Goal: Task Accomplishment & Management: Manage account settings

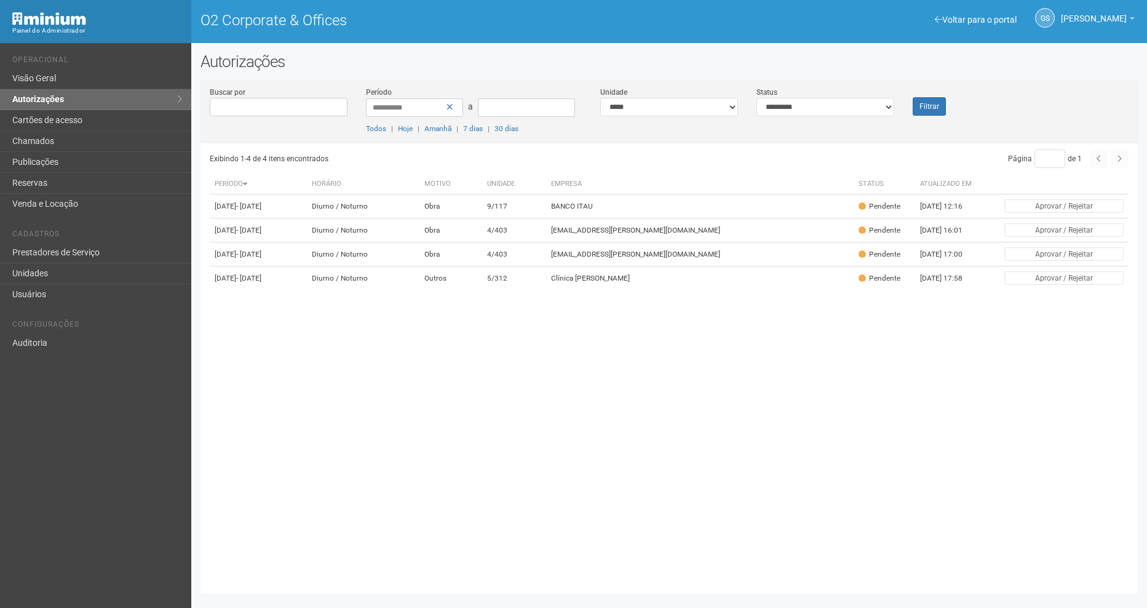
click at [937, 102] on button "Filtrar" at bounding box center [929, 106] width 33 height 18
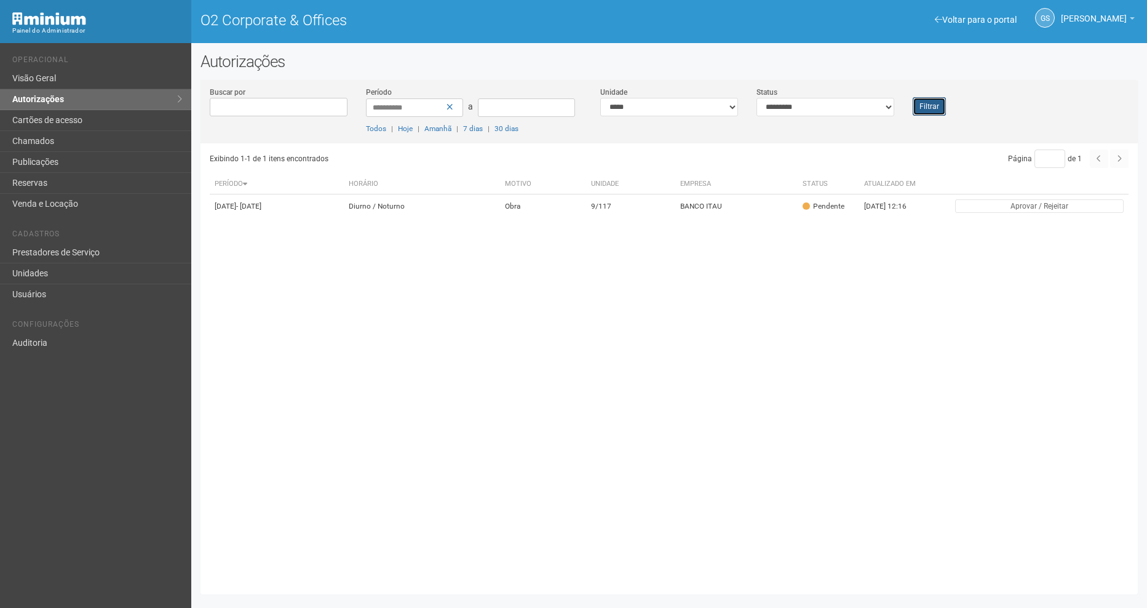
click at [924, 110] on button "Filtrar" at bounding box center [929, 106] width 33 height 18
drag, startPoint x: 939, startPoint y: 107, endPoint x: 856, endPoint y: 119, distance: 84.6
click at [941, 107] on button "Filtrar" at bounding box center [929, 106] width 33 height 18
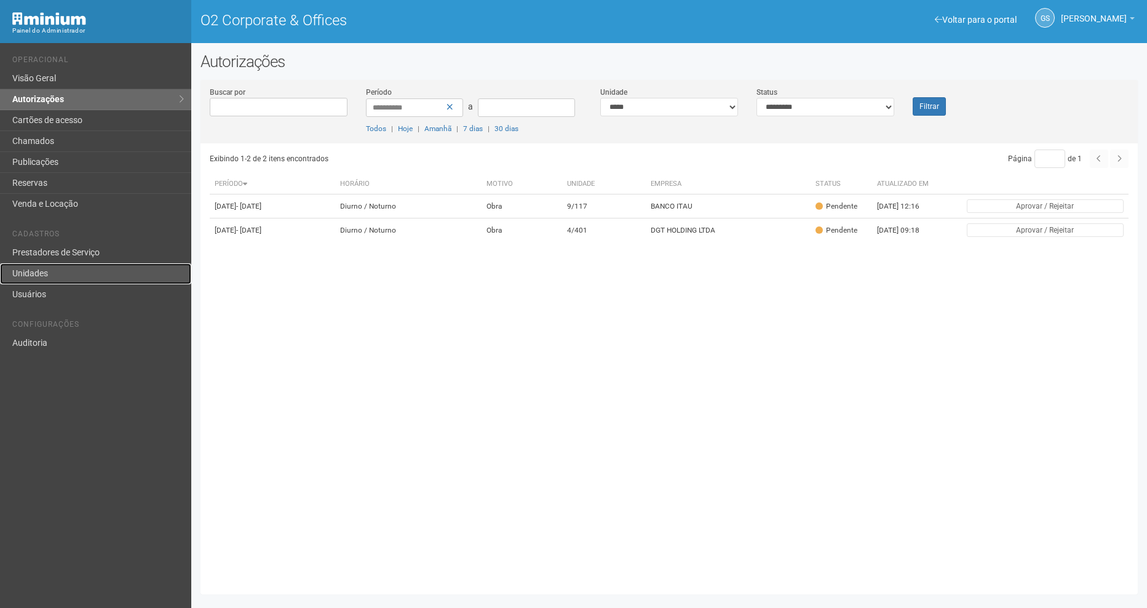
click at [48, 277] on link "Unidades" at bounding box center [95, 273] width 191 height 21
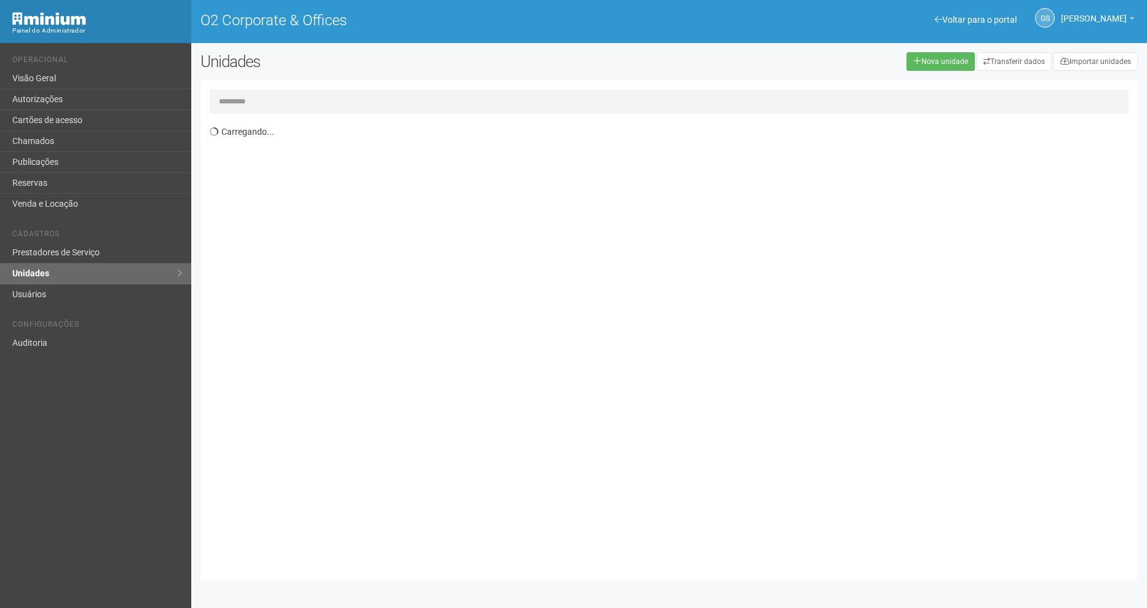
click at [338, 106] on input "text" at bounding box center [669, 101] width 919 height 25
type input "*"
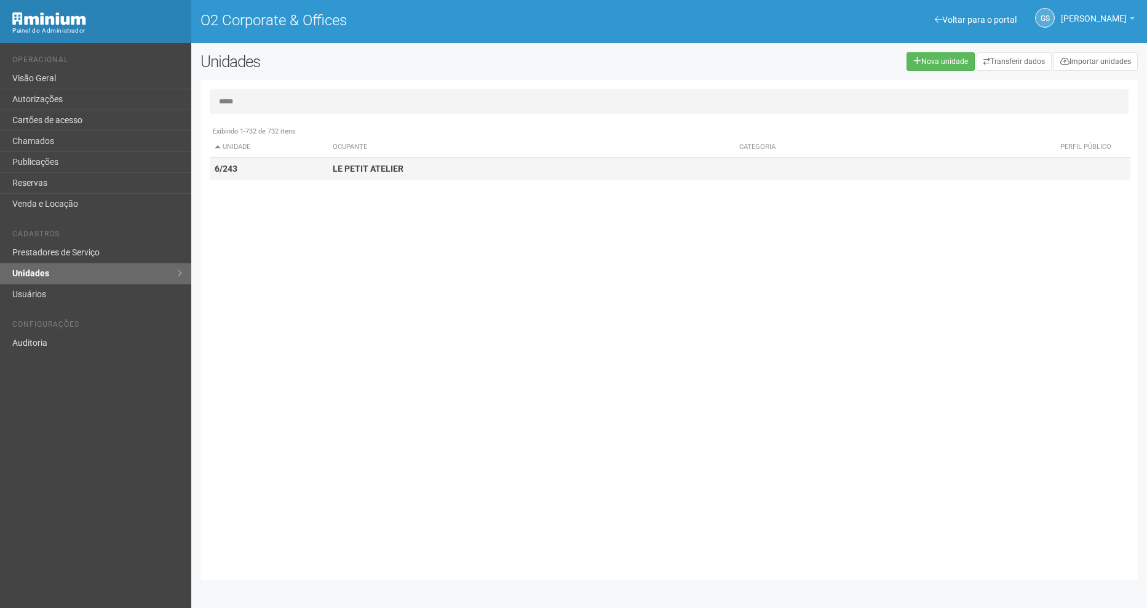
type input "*****"
click at [378, 178] on td "LE PETIT ATELIER" at bounding box center [531, 168] width 407 height 23
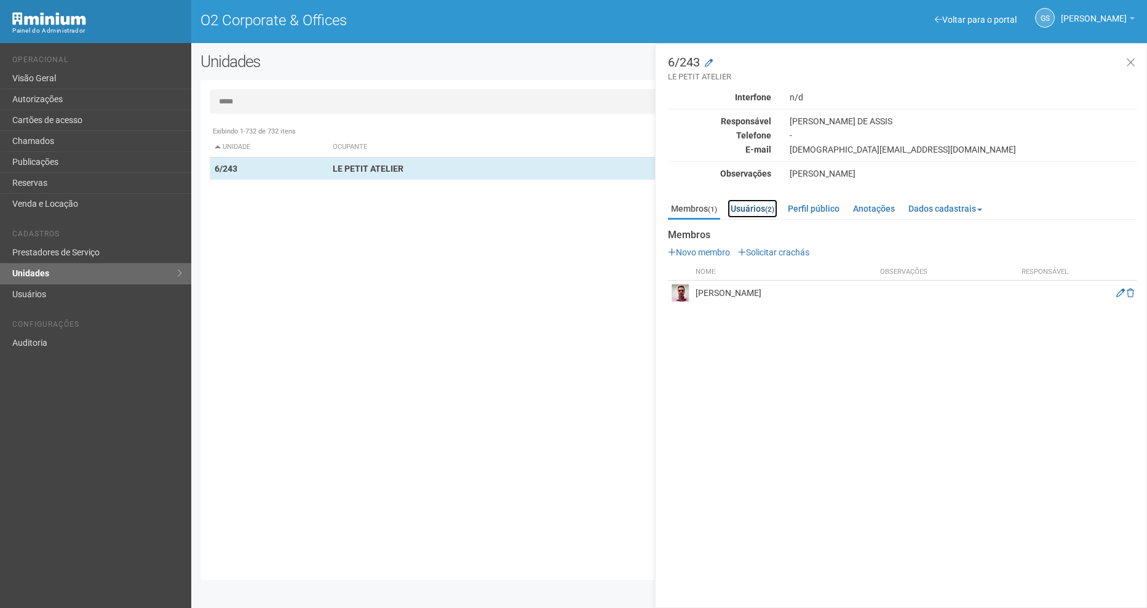
click at [750, 215] on link "Usuários (2)" at bounding box center [753, 208] width 50 height 18
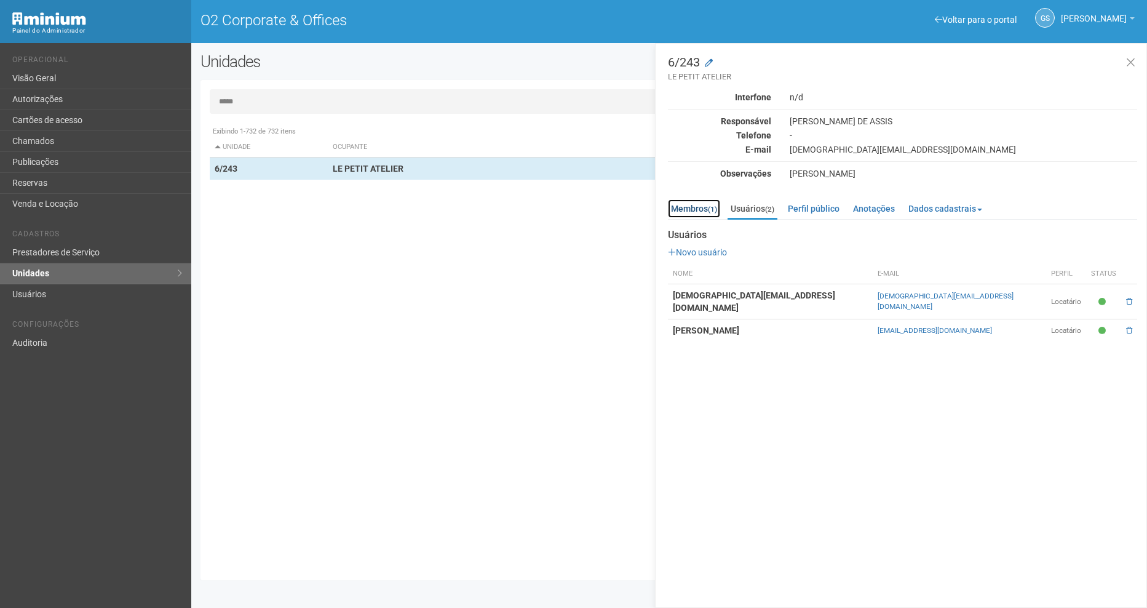
click at [703, 207] on link "Membros (1)" at bounding box center [694, 208] width 52 height 18
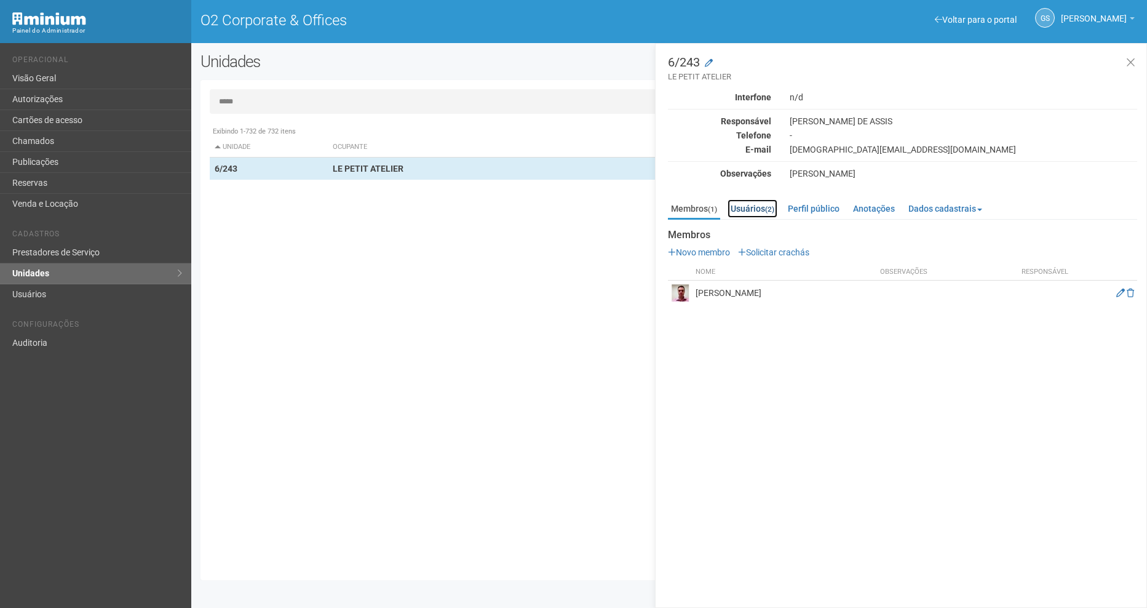
click at [758, 214] on link "Usuários (2)" at bounding box center [753, 208] width 50 height 18
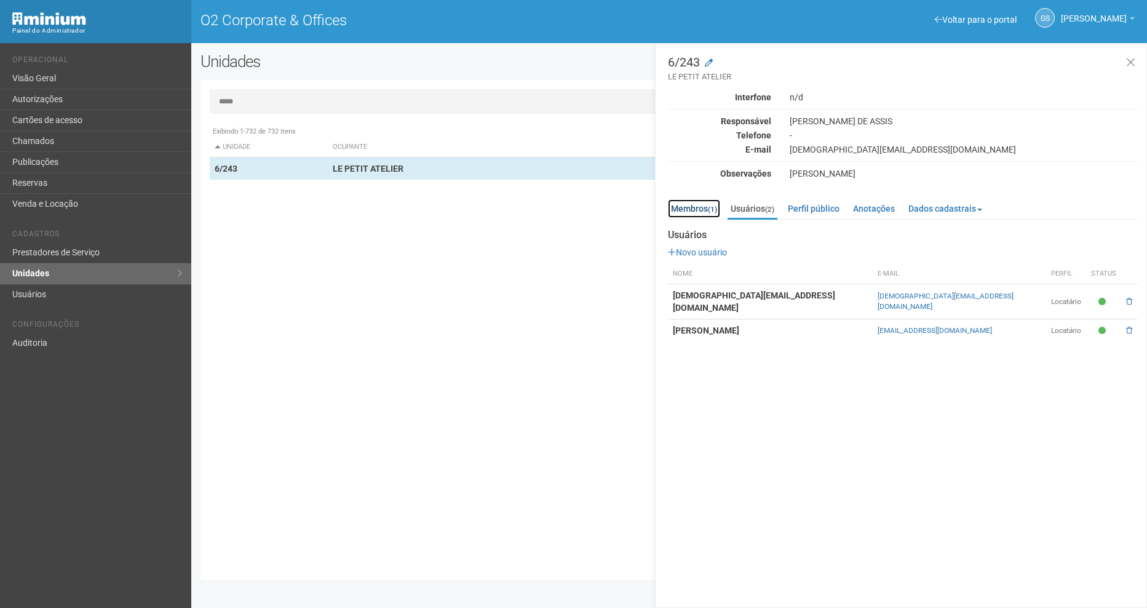
click at [698, 215] on link "Membros (1)" at bounding box center [694, 208] width 52 height 18
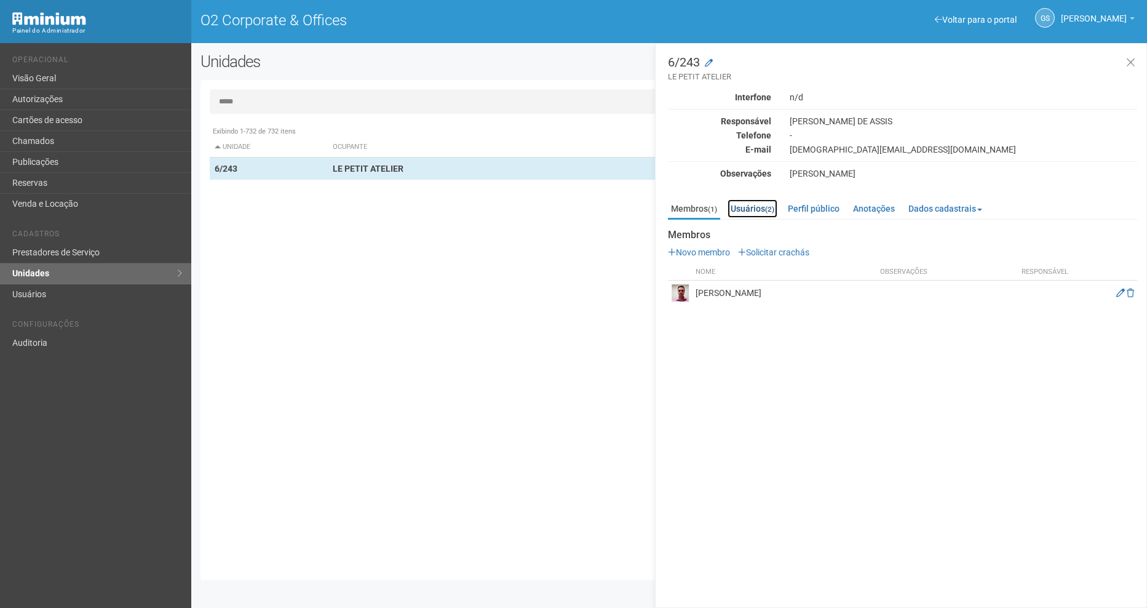
click at [747, 211] on link "Usuários (2)" at bounding box center [753, 208] width 50 height 18
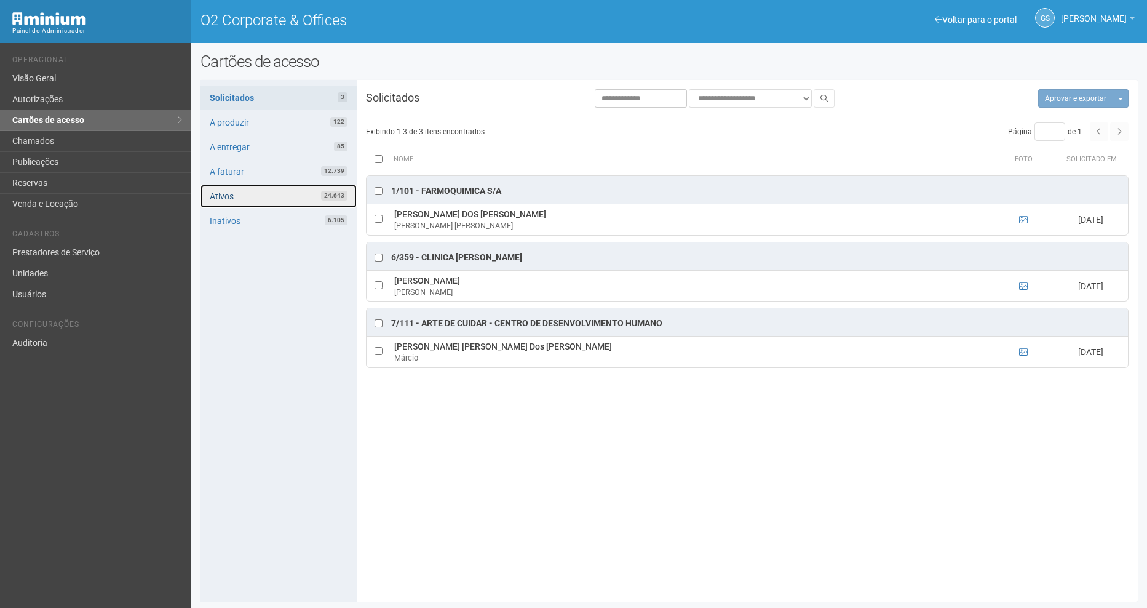
click at [223, 198] on link "Ativos 24.643" at bounding box center [279, 196] width 156 height 23
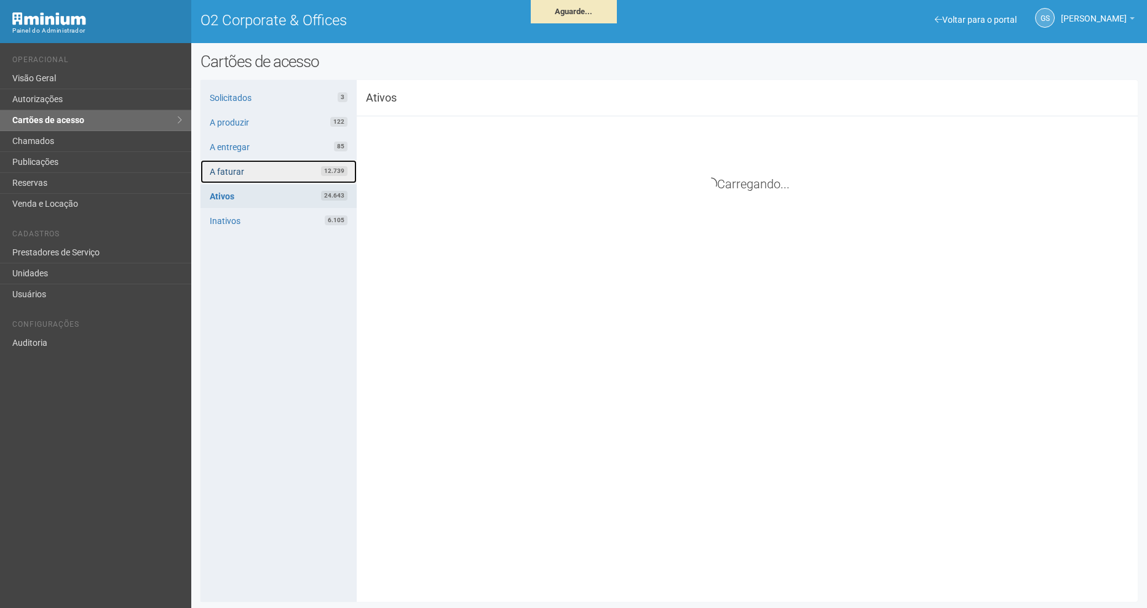
click at [275, 177] on link "A faturar 12.739" at bounding box center [279, 171] width 156 height 23
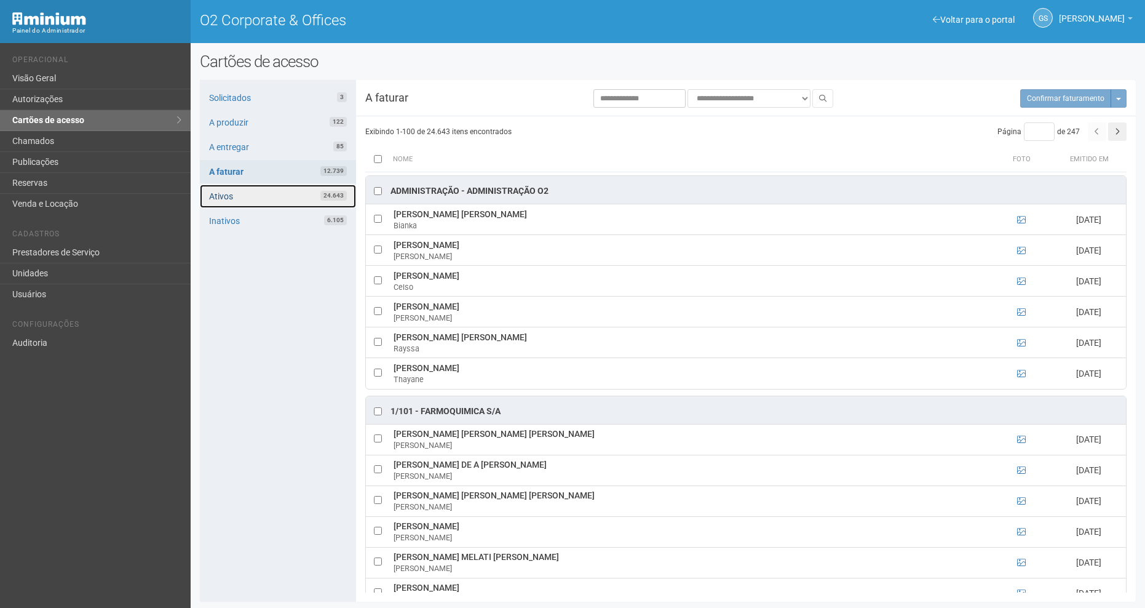
click at [260, 194] on link "Ativos 24.643" at bounding box center [278, 196] width 156 height 23
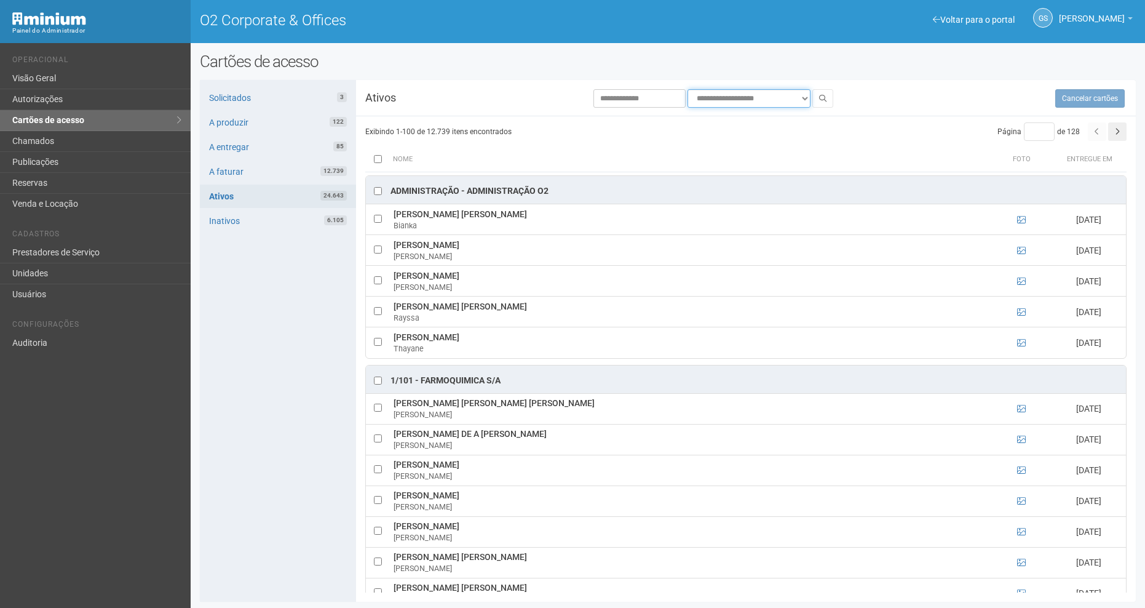
click at [731, 105] on select "**********" at bounding box center [749, 98] width 123 height 18
select select "**********"
click at [688, 89] on select "**********" at bounding box center [749, 98] width 123 height 18
click at [813, 102] on button at bounding box center [823, 98] width 21 height 18
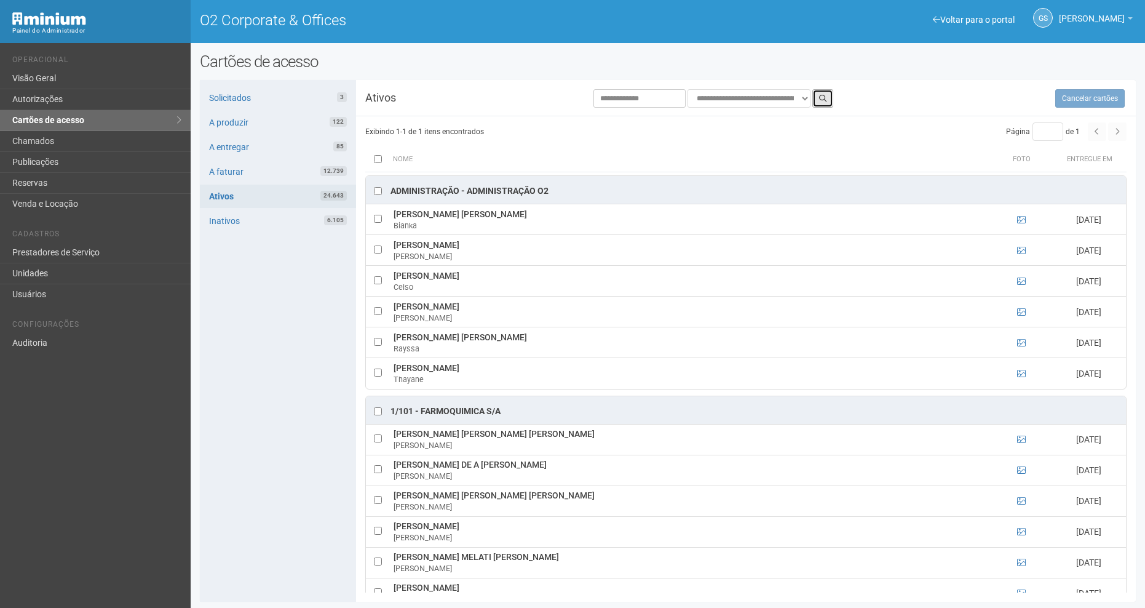
click at [819, 101] on icon at bounding box center [822, 98] width 7 height 7
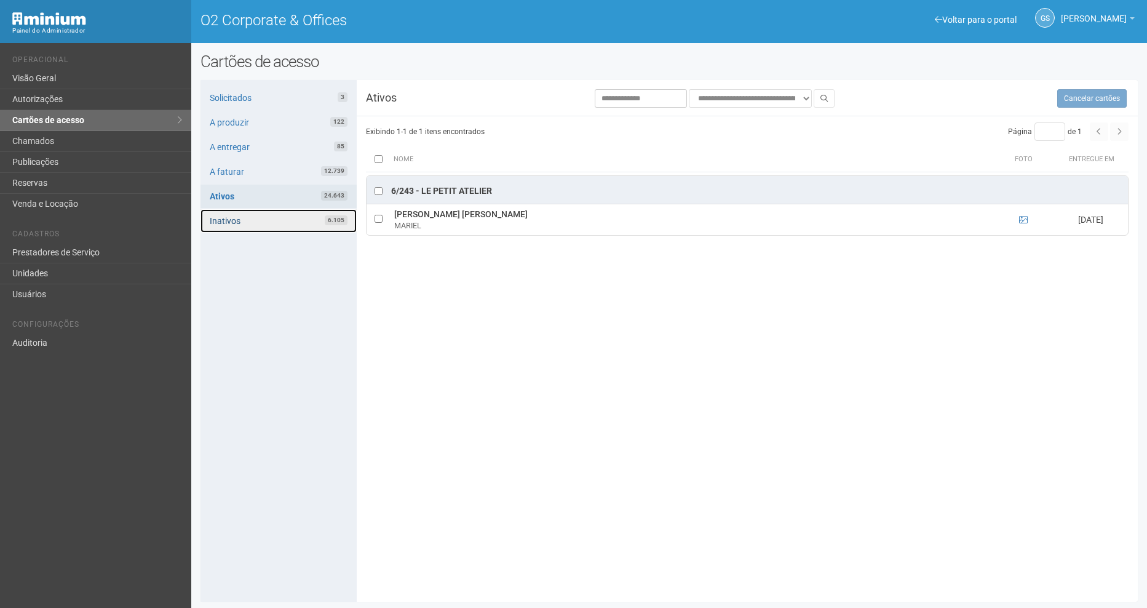
click at [291, 226] on link "Inativos 6.105" at bounding box center [279, 220] width 156 height 23
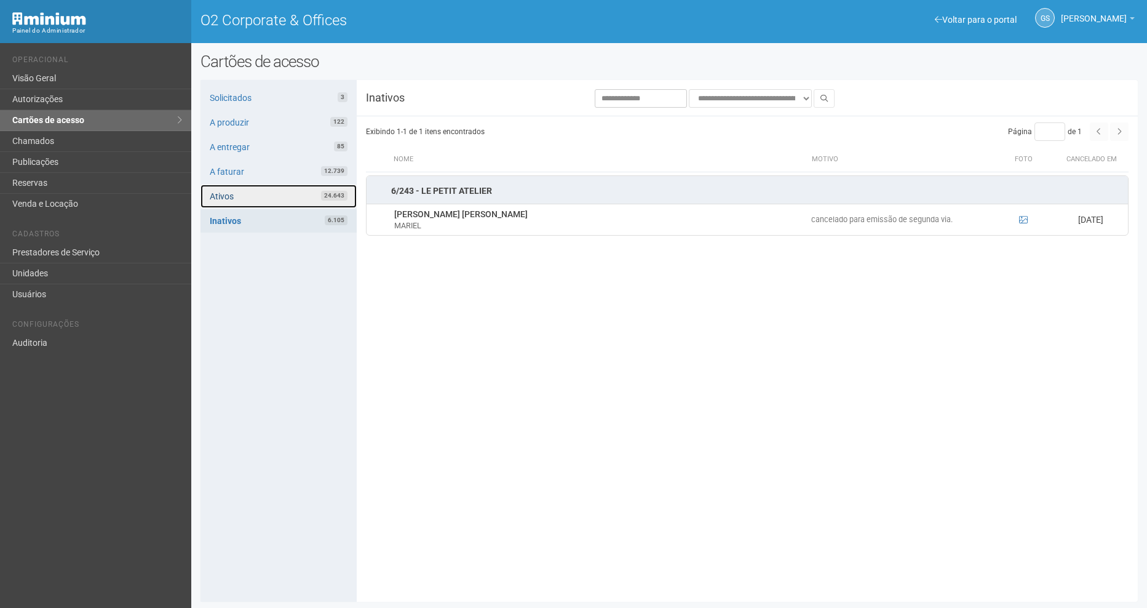
click at [289, 194] on link "Ativos 24.643" at bounding box center [279, 196] width 156 height 23
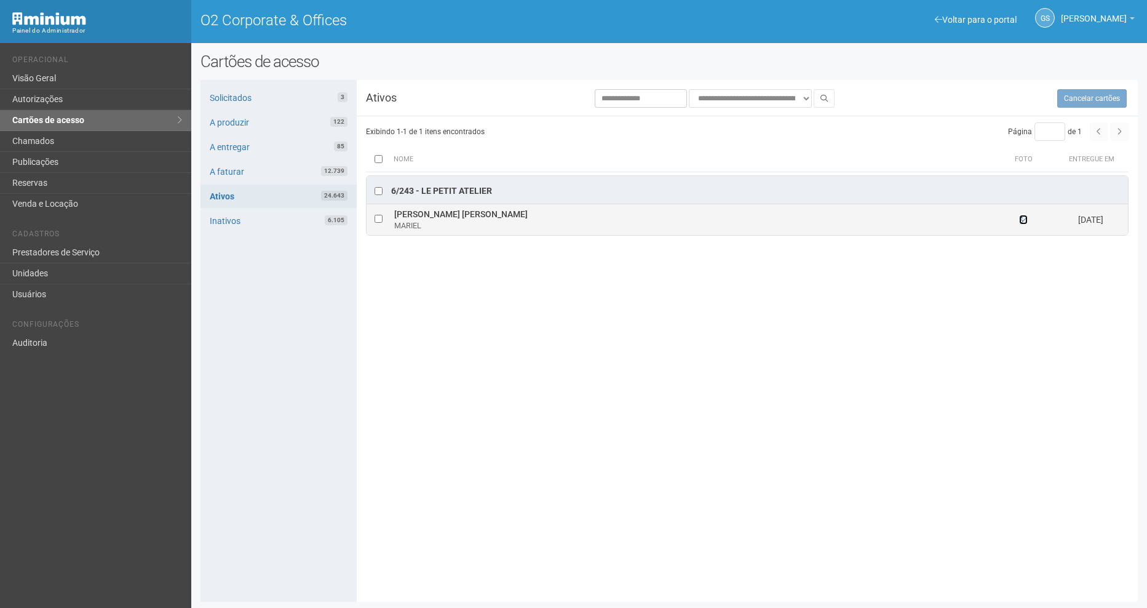
click at [1025, 219] on icon at bounding box center [1023, 219] width 9 height 9
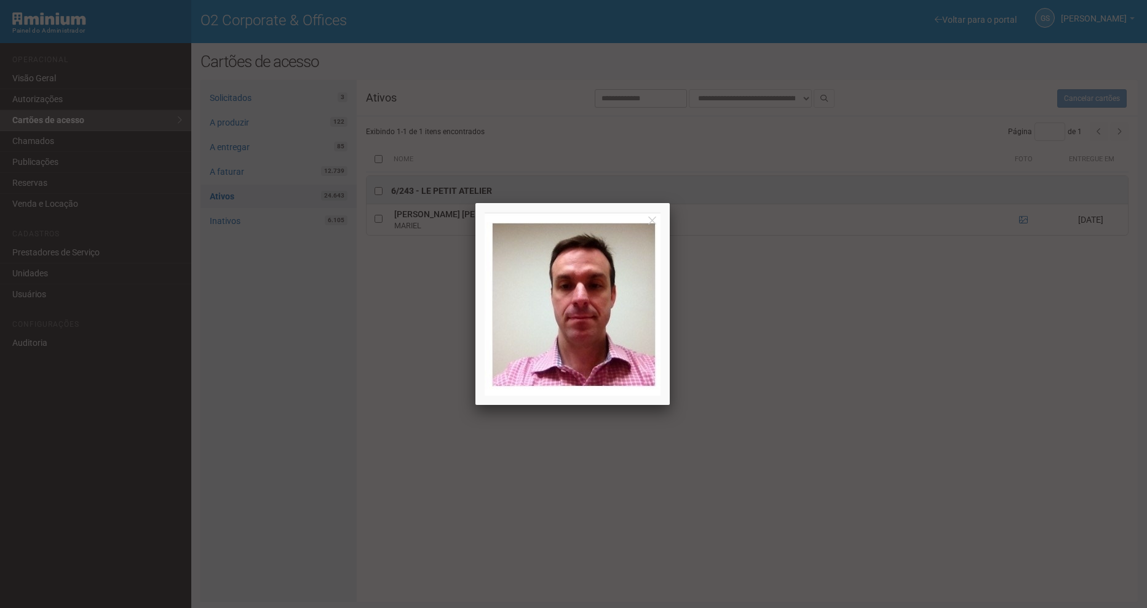
click at [878, 416] on div at bounding box center [573, 304] width 1147 height 608
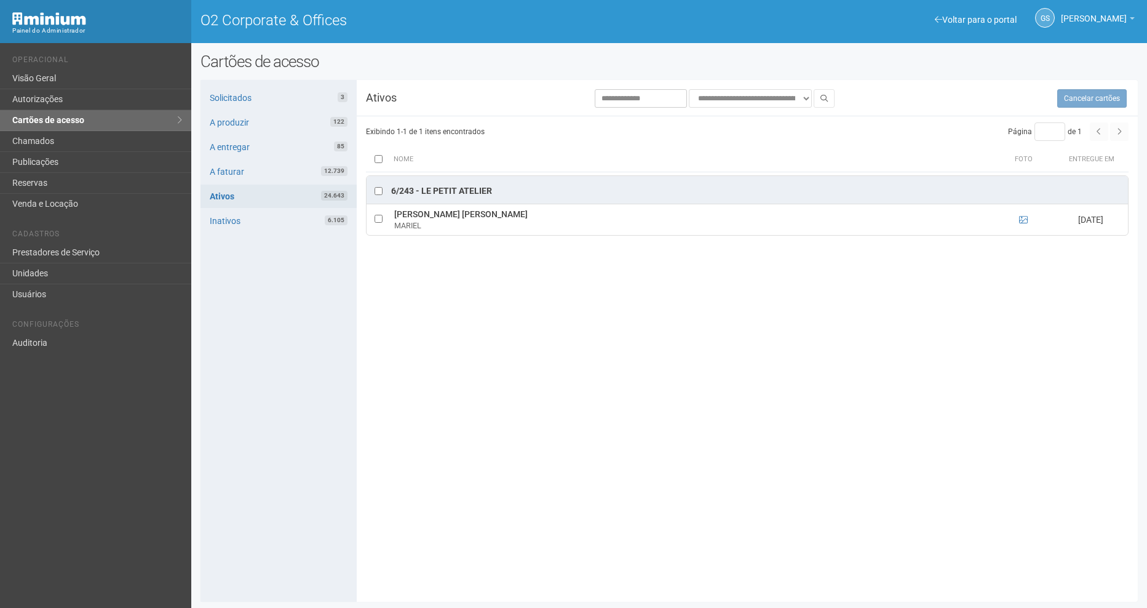
drag, startPoint x: 453, startPoint y: 194, endPoint x: 416, endPoint y: 314, distance: 126.1
click at [416, 314] on div "**********" at bounding box center [670, 340] width 938 height 503
click at [21, 272] on link "Unidades" at bounding box center [95, 273] width 191 height 21
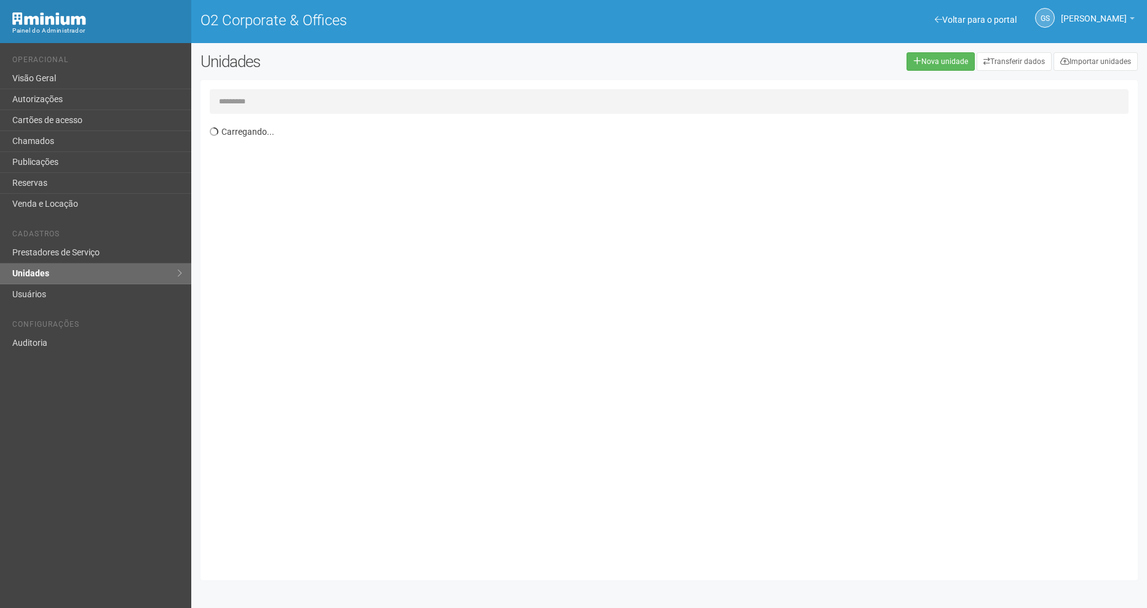
click at [289, 94] on input "text" at bounding box center [669, 101] width 919 height 25
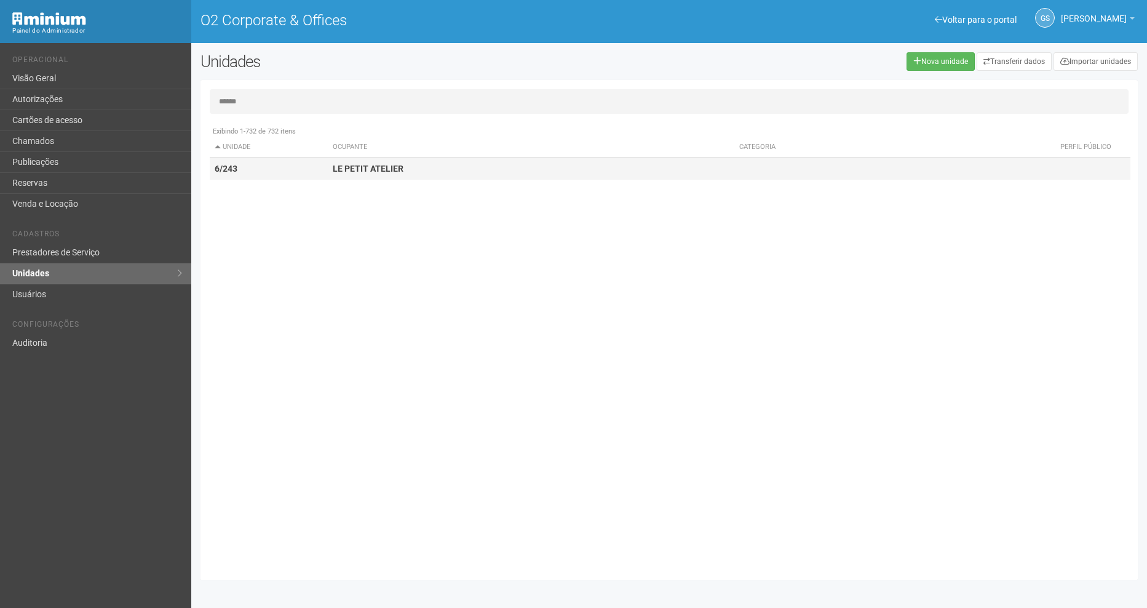
type input "******"
click at [272, 183] on div "Exibindo 1-732 de 732 itens Unidade Ocupante Categoria Perfil público 1/101 FAR…" at bounding box center [674, 345] width 928 height 451
click at [274, 170] on td "6/243" at bounding box center [269, 168] width 119 height 23
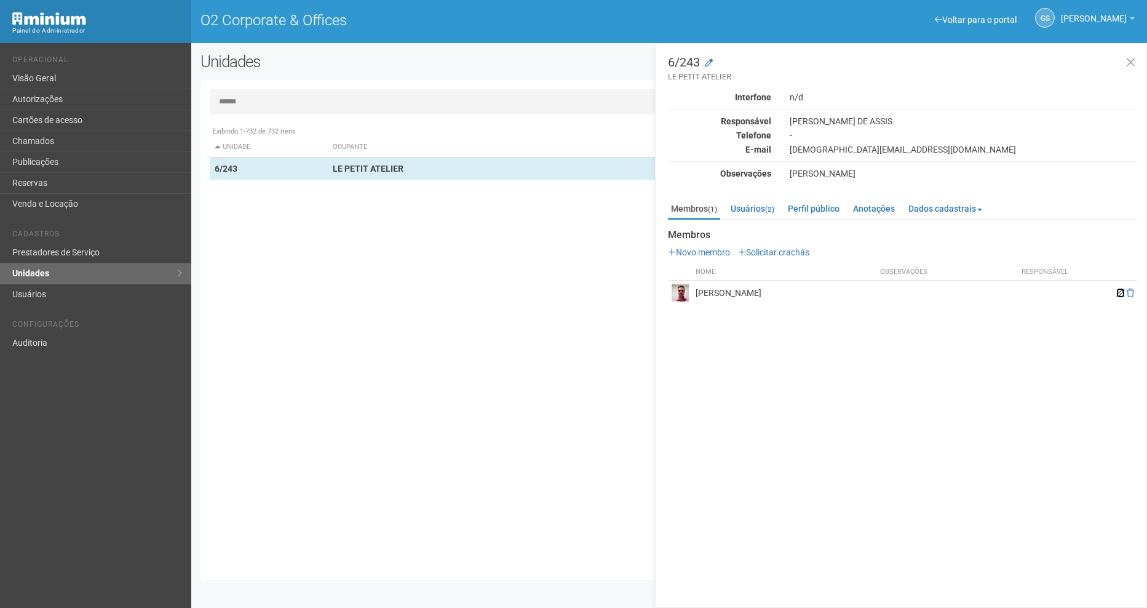
click at [1119, 292] on icon at bounding box center [1121, 293] width 9 height 9
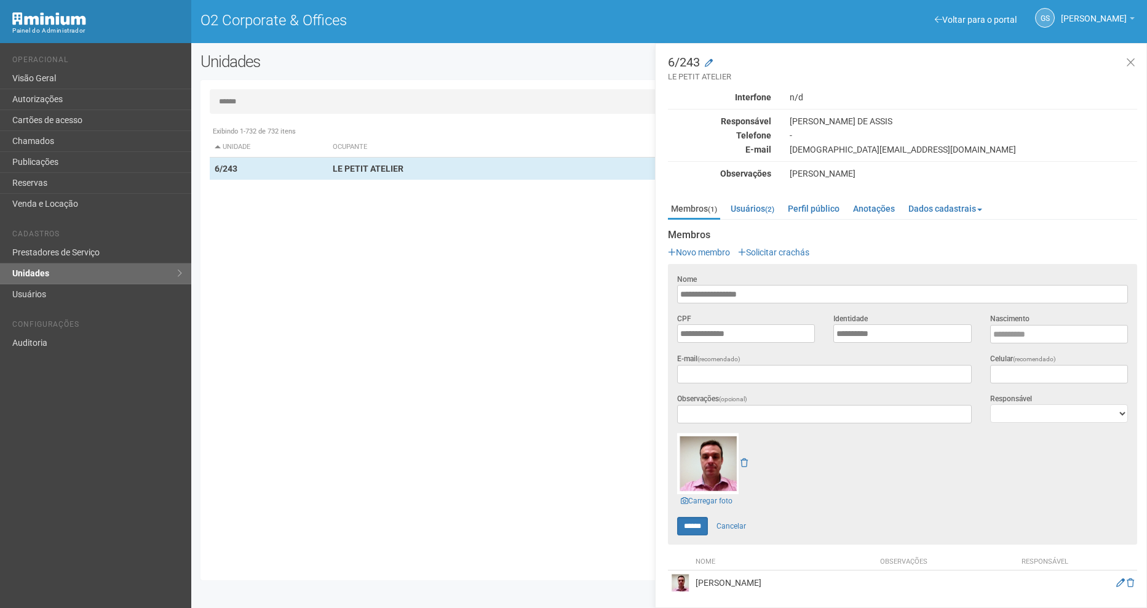
drag, startPoint x: 722, startPoint y: 461, endPoint x: 798, endPoint y: 189, distance: 282.4
click at [798, 189] on div "6/243 LE PETIT ATELIER Interfone n/d Responsável ANGELA CAVALCANTE DE ASSIS Tel…" at bounding box center [902, 325] width 469 height 539
click at [800, 195] on div "Membros (1) Usuários (2) Perfil público Anotações Dados cadastrais Proprietário…" at bounding box center [902, 394] width 469 height 402
click at [803, 200] on link "Perfil público" at bounding box center [814, 208] width 58 height 18
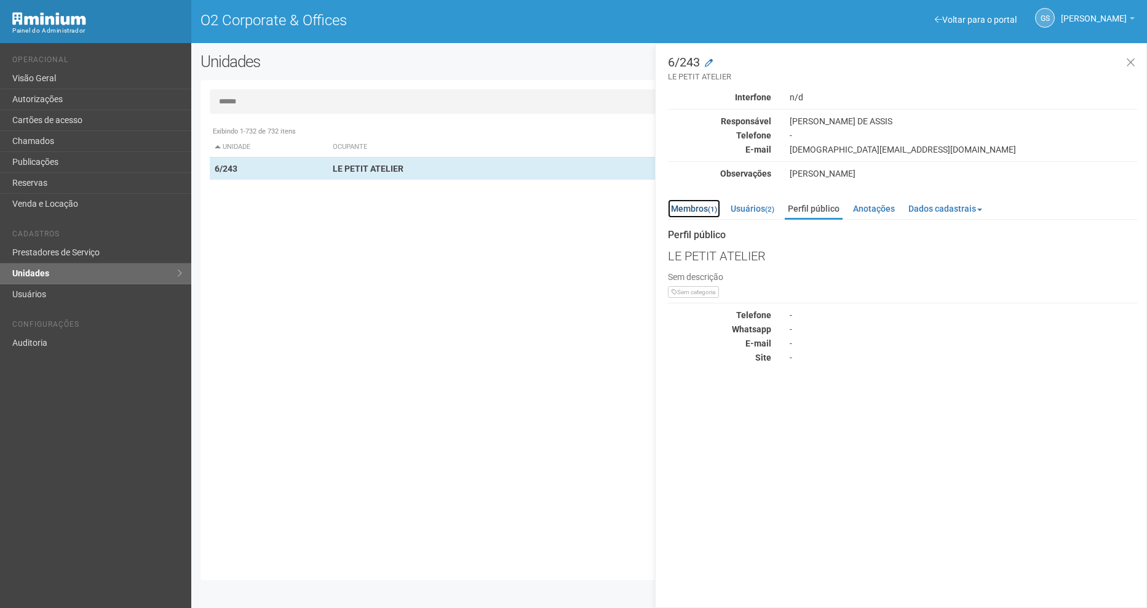
click at [690, 212] on link "Membros (1)" at bounding box center [694, 208] width 52 height 18
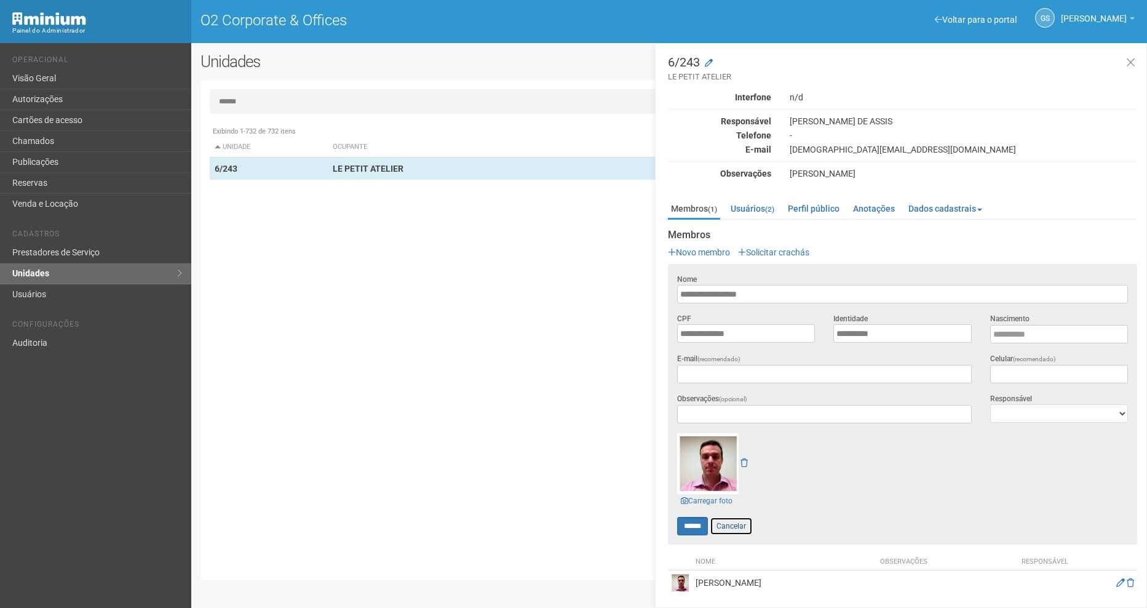
click at [733, 520] on link "Cancelar" at bounding box center [731, 526] width 43 height 18
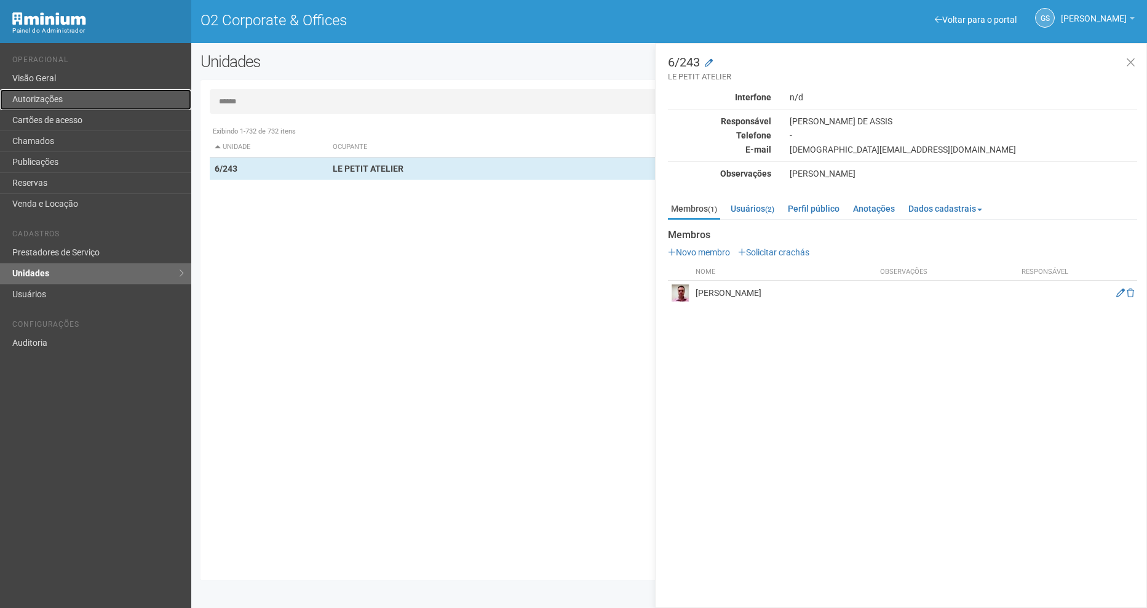
click at [25, 99] on link "Autorizações" at bounding box center [95, 99] width 191 height 21
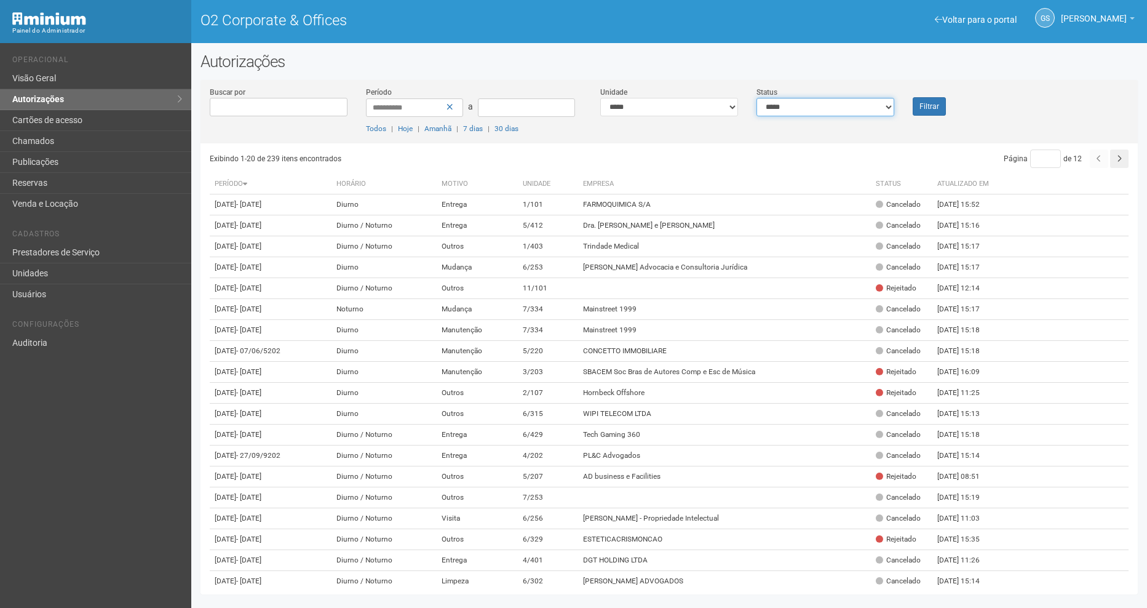
click at [828, 103] on select "**********" at bounding box center [826, 107] width 138 height 18
select select "*"
click at [757, 98] on select "**********" at bounding box center [826, 107] width 138 height 18
click at [937, 92] on div "Filtrar" at bounding box center [943, 101] width 78 height 30
click at [934, 108] on button "Filtrar" at bounding box center [929, 106] width 33 height 18
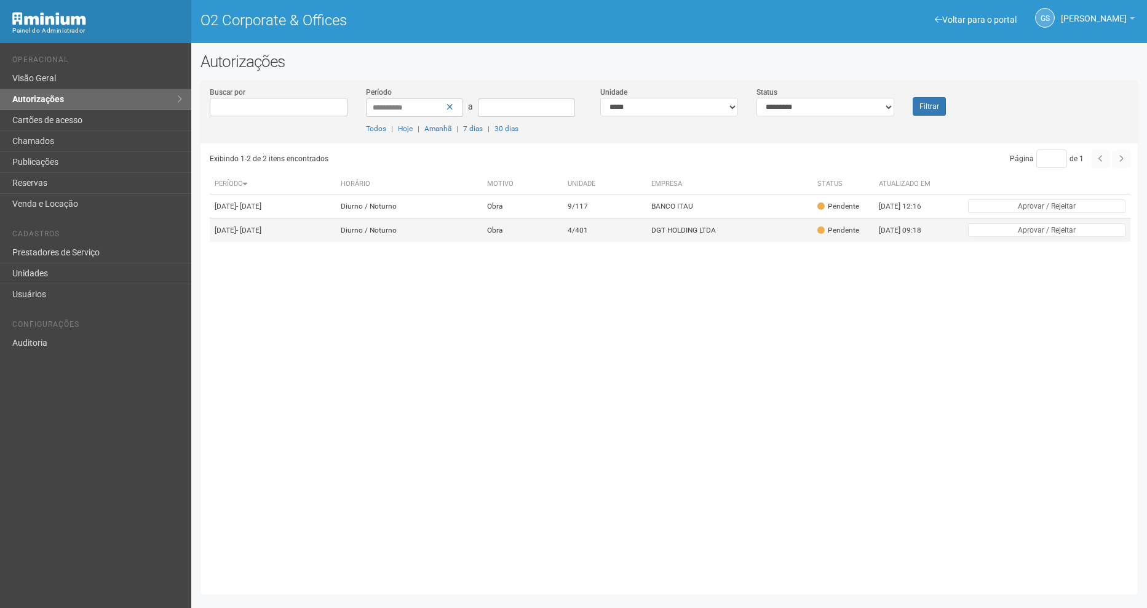
click at [699, 226] on td "DGT HOLDING LTDA" at bounding box center [729, 230] width 165 height 24
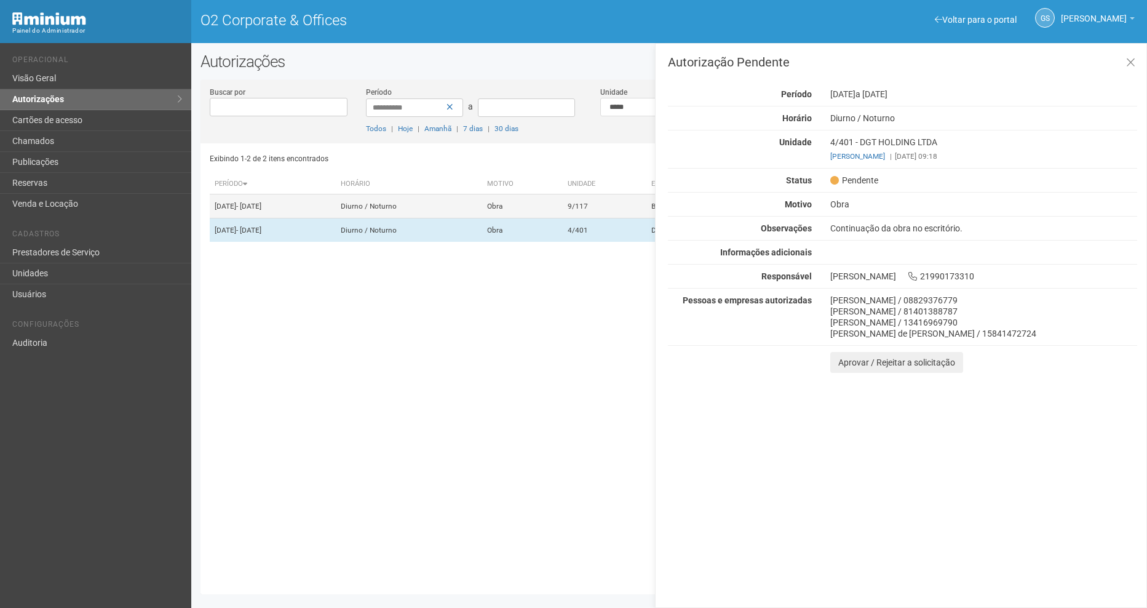
click at [625, 201] on td "9/117" at bounding box center [605, 206] width 84 height 24
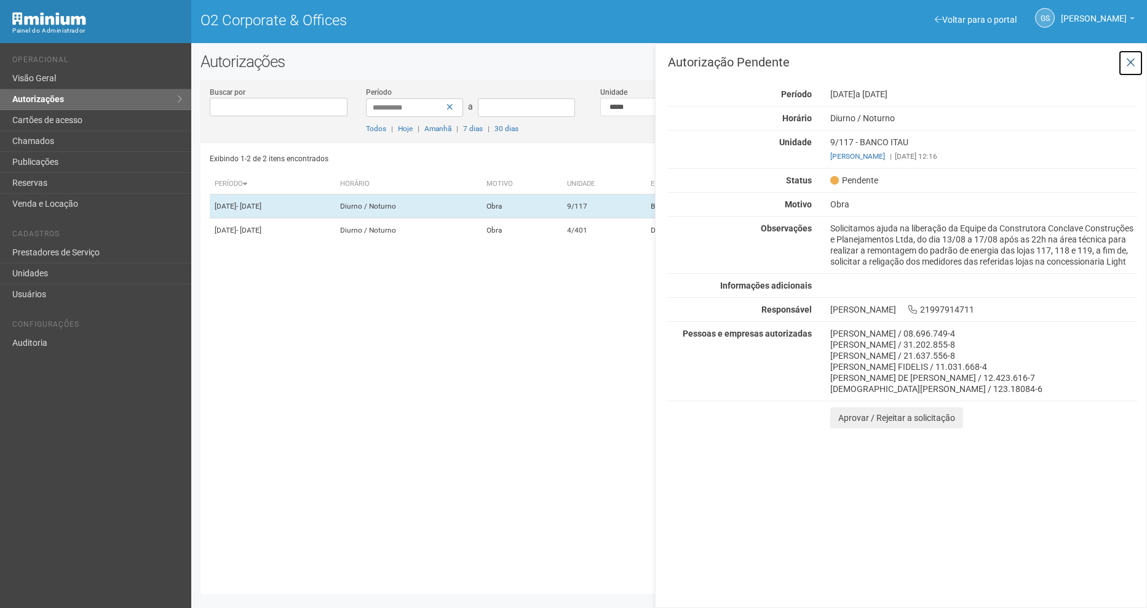
click at [1132, 60] on icon at bounding box center [1130, 63] width 9 height 12
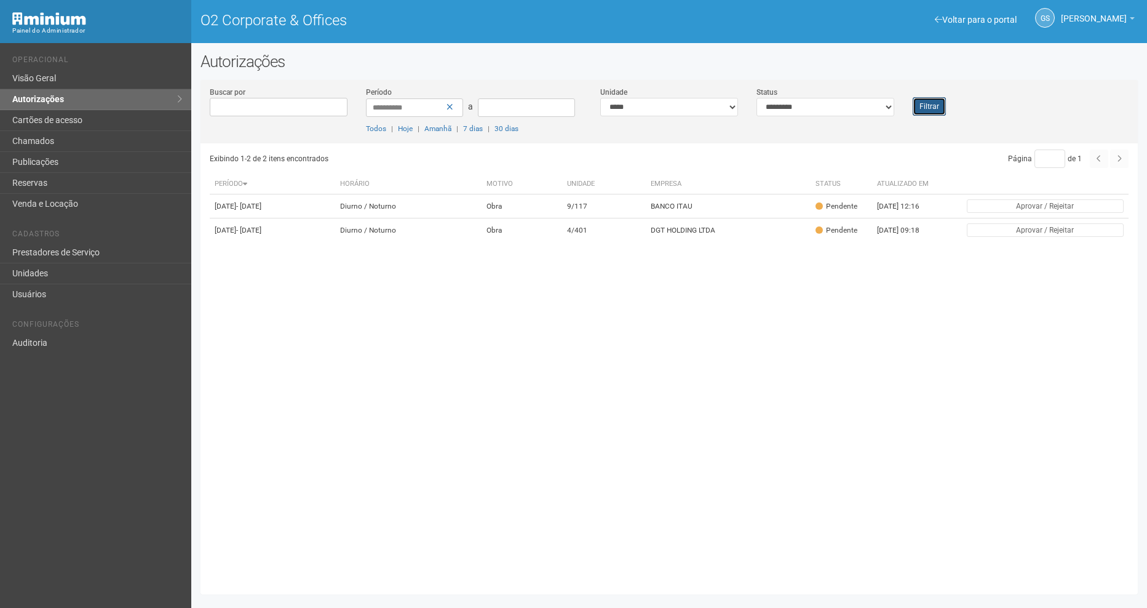
click at [942, 105] on button "Filtrar" at bounding box center [929, 106] width 33 height 18
click at [30, 273] on link "Unidades" at bounding box center [95, 273] width 191 height 21
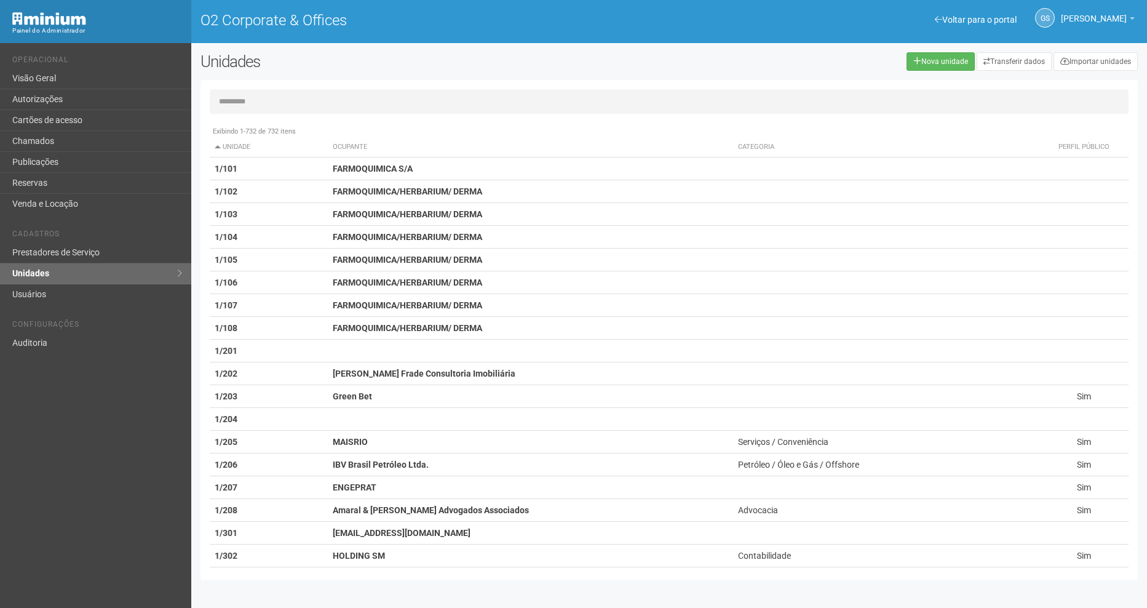
click at [263, 101] on input "text" at bounding box center [669, 101] width 919 height 25
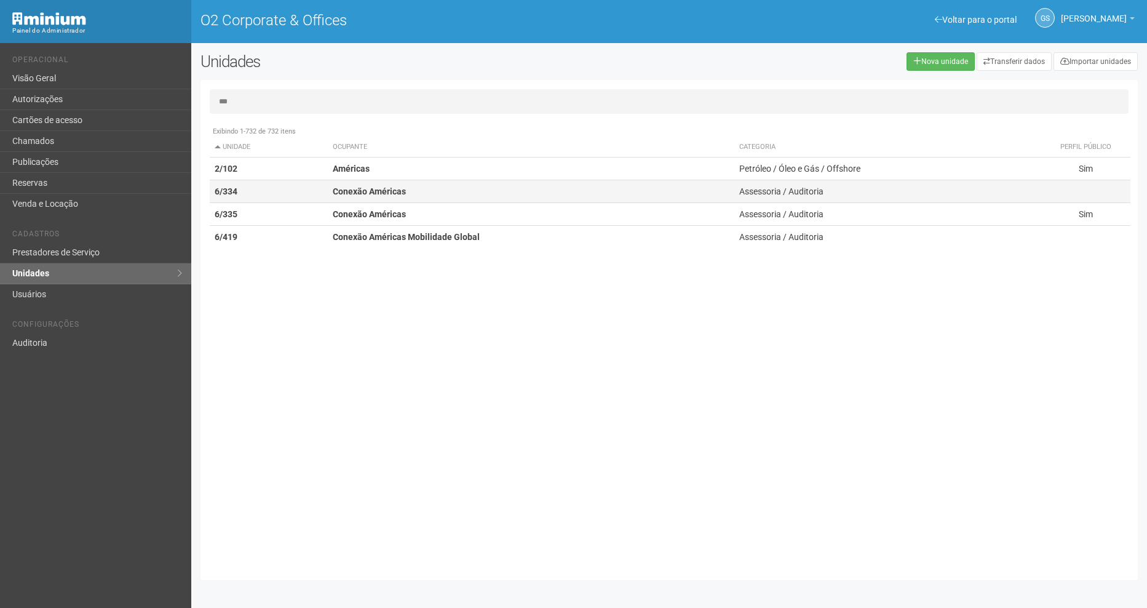
type input "***"
click at [297, 191] on td "6/334" at bounding box center [269, 191] width 119 height 23
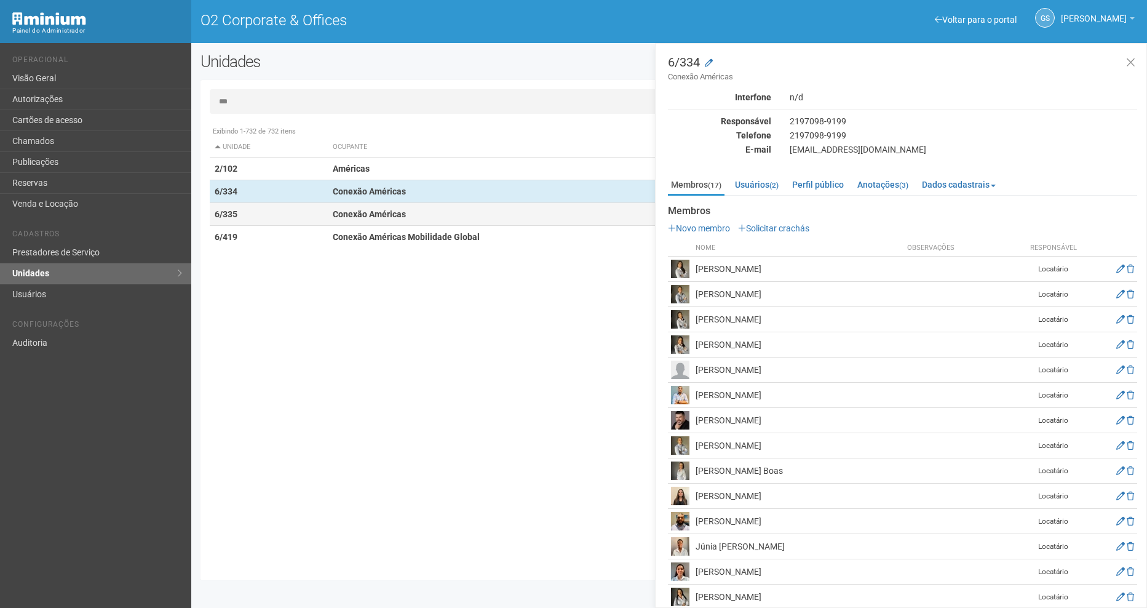
click at [290, 216] on td "6/335" at bounding box center [269, 214] width 119 height 23
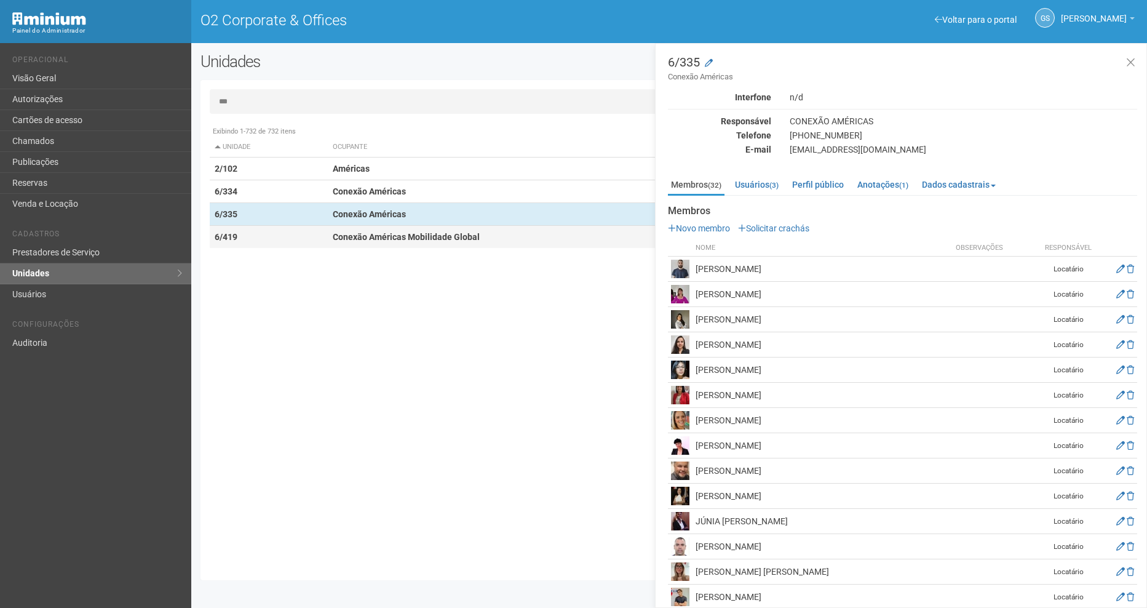
click at [271, 242] on td "6/419" at bounding box center [269, 237] width 119 height 23
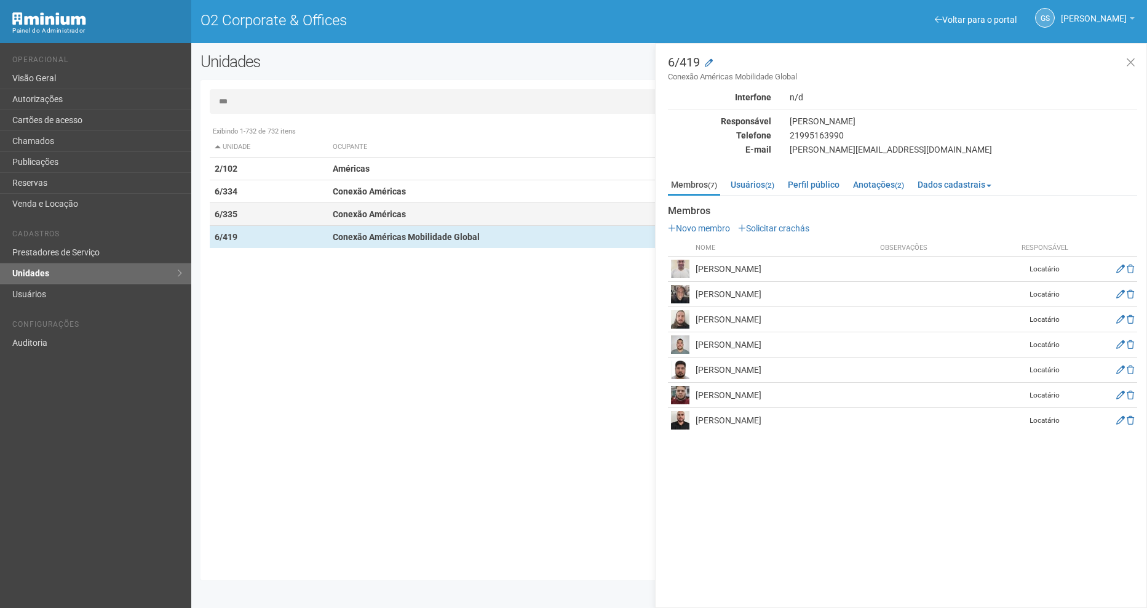
click at [272, 212] on td "6/335" at bounding box center [269, 214] width 119 height 23
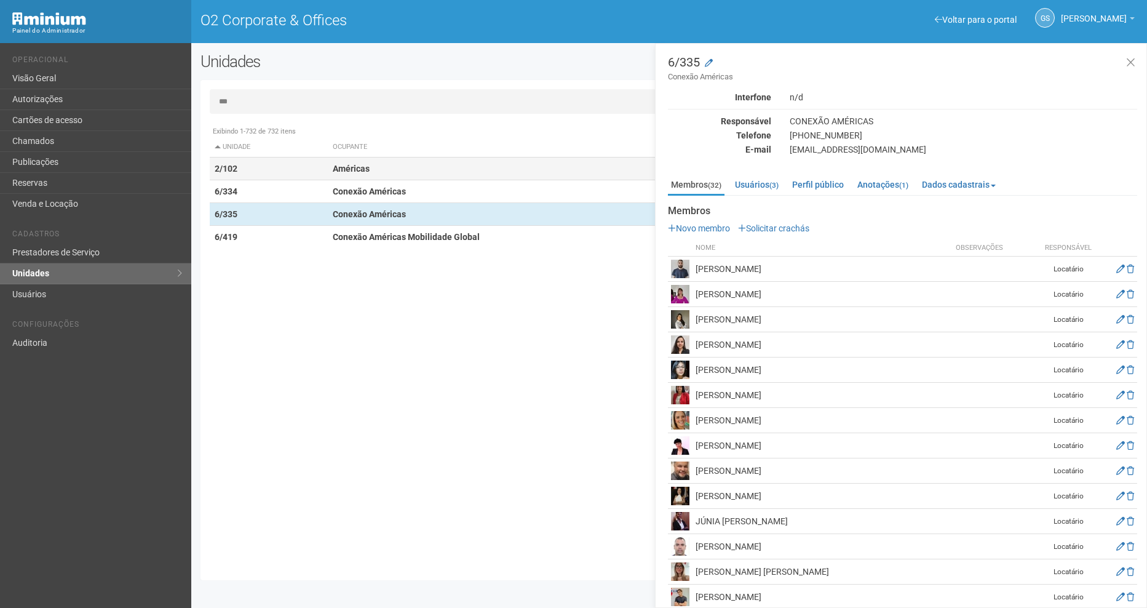
click at [253, 178] on td "2/102" at bounding box center [269, 168] width 119 height 23
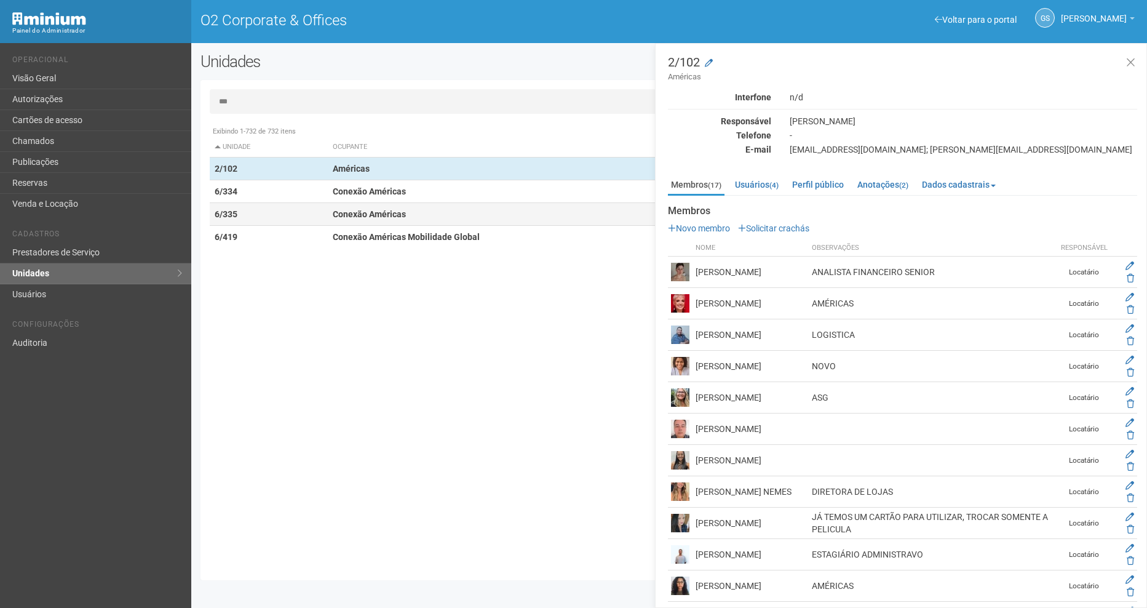
click at [260, 215] on td "6/335" at bounding box center [269, 214] width 119 height 23
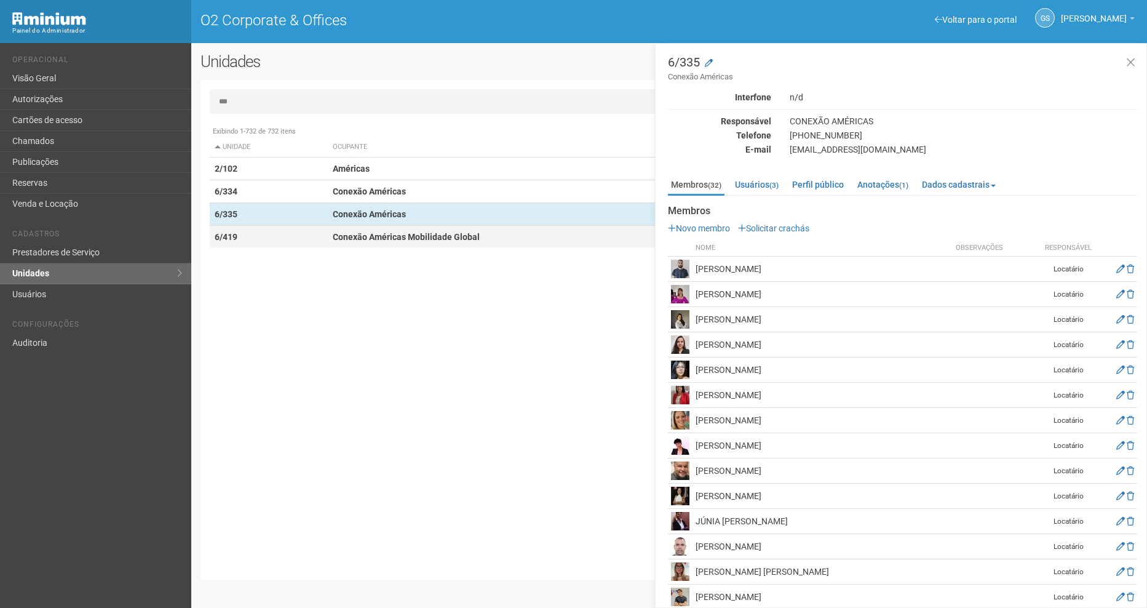
click at [307, 231] on td "6/419" at bounding box center [269, 237] width 119 height 23
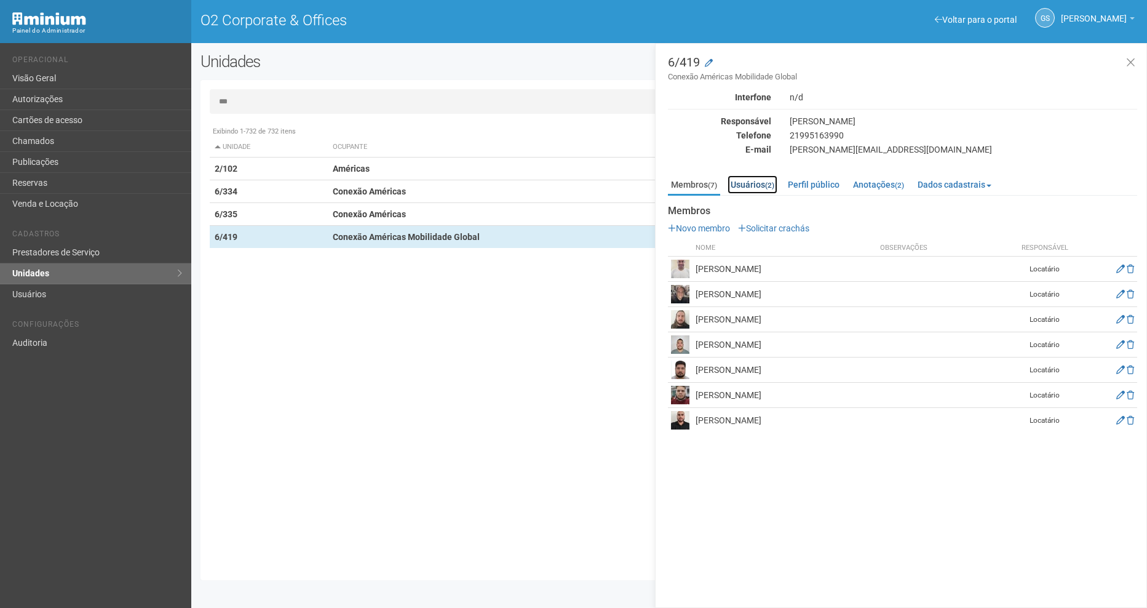
click at [758, 187] on link "Usuários (2)" at bounding box center [753, 184] width 50 height 18
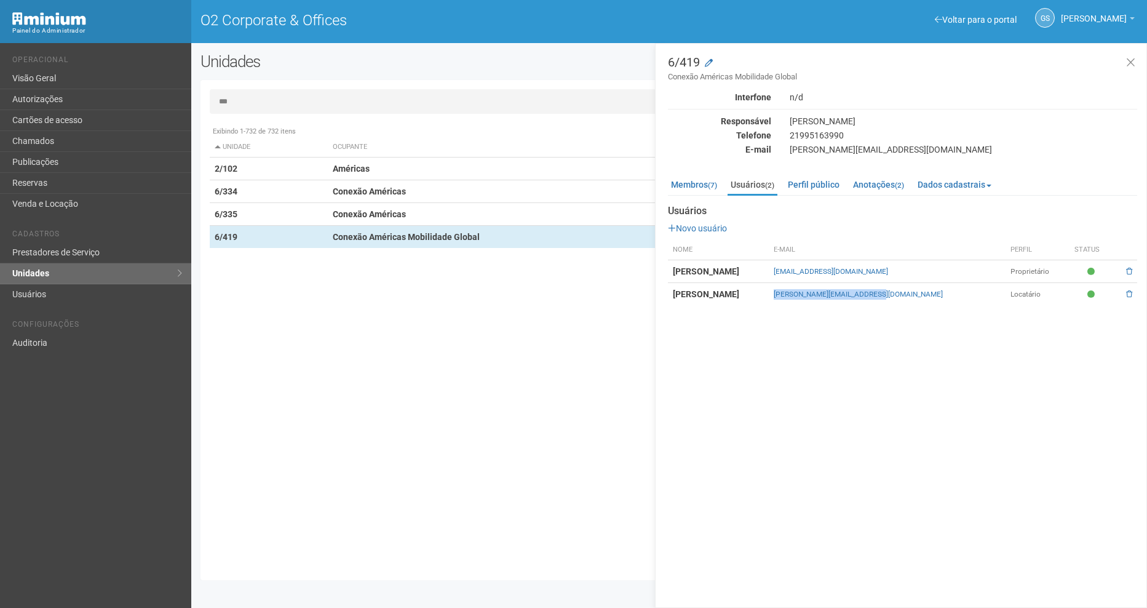
drag, startPoint x: 960, startPoint y: 296, endPoint x: 838, endPoint y: 301, distance: 121.3
click at [838, 301] on td "douglas@conexaoamericas.com" at bounding box center [887, 294] width 237 height 23
copy link "douglas@conexaoamericas.com"
click at [49, 96] on link "Autorizações" at bounding box center [95, 99] width 191 height 21
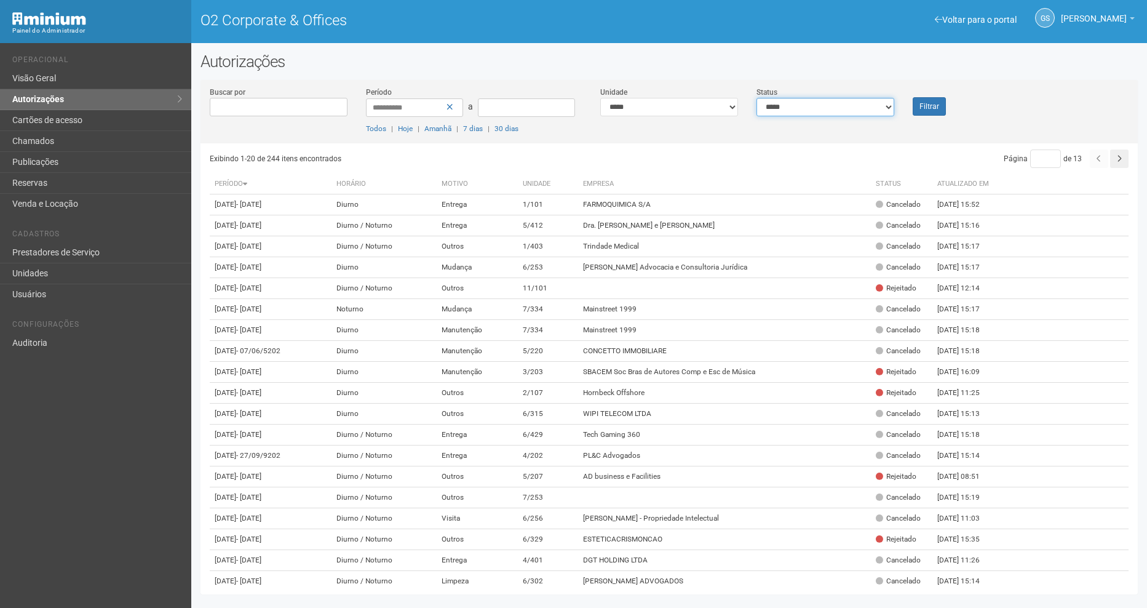
click at [827, 104] on select "**********" at bounding box center [826, 107] width 138 height 18
select select "*"
click at [757, 98] on select "**********" at bounding box center [826, 107] width 138 height 18
click at [936, 105] on button "Filtrar" at bounding box center [929, 106] width 33 height 18
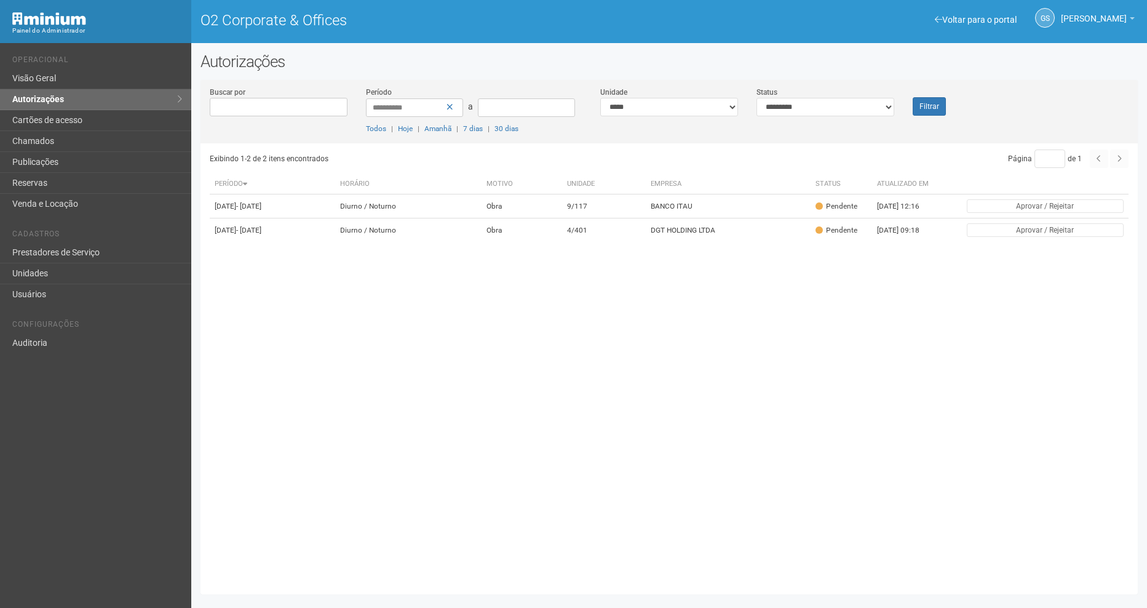
click at [926, 116] on div "**********" at bounding box center [670, 114] width 938 height 57
click at [926, 111] on button "Filtrar" at bounding box center [929, 106] width 33 height 18
click at [939, 113] on button "Filtrar" at bounding box center [929, 106] width 33 height 18
click at [938, 103] on button "Filtrar" at bounding box center [929, 106] width 33 height 18
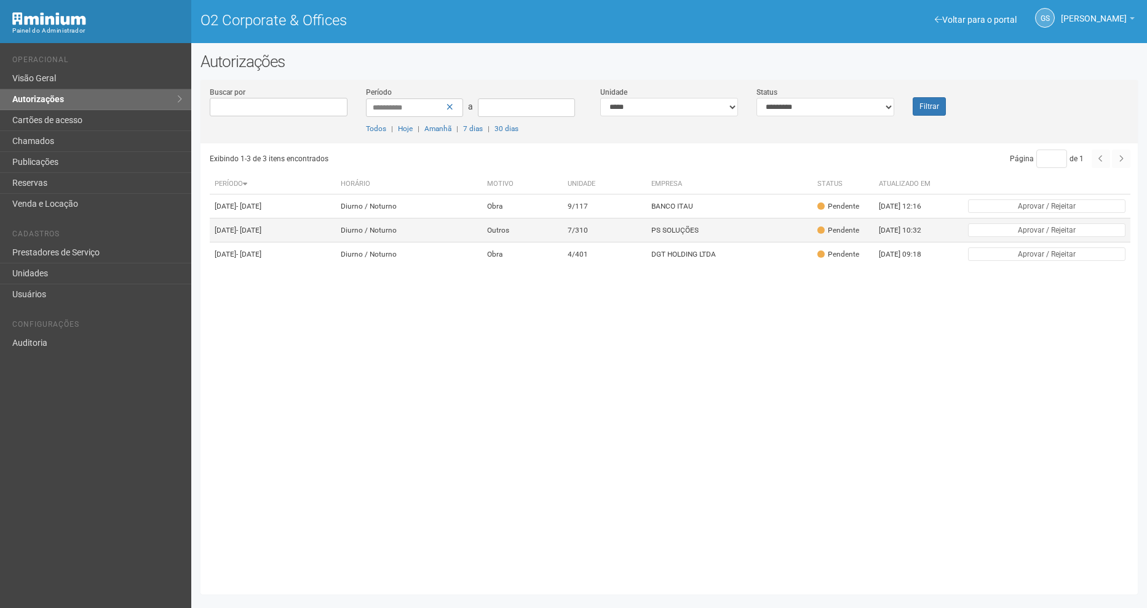
click at [563, 237] on td "Outros" at bounding box center [522, 230] width 81 height 24
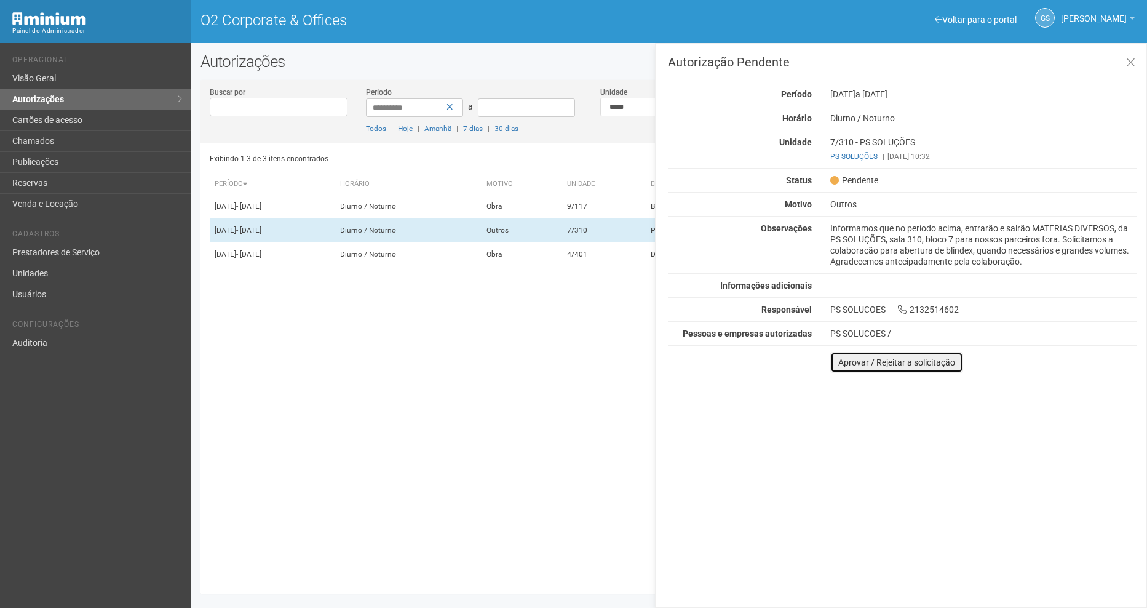
click at [899, 360] on button "Aprovar / Rejeitar a solicitação" at bounding box center [896, 362] width 133 height 21
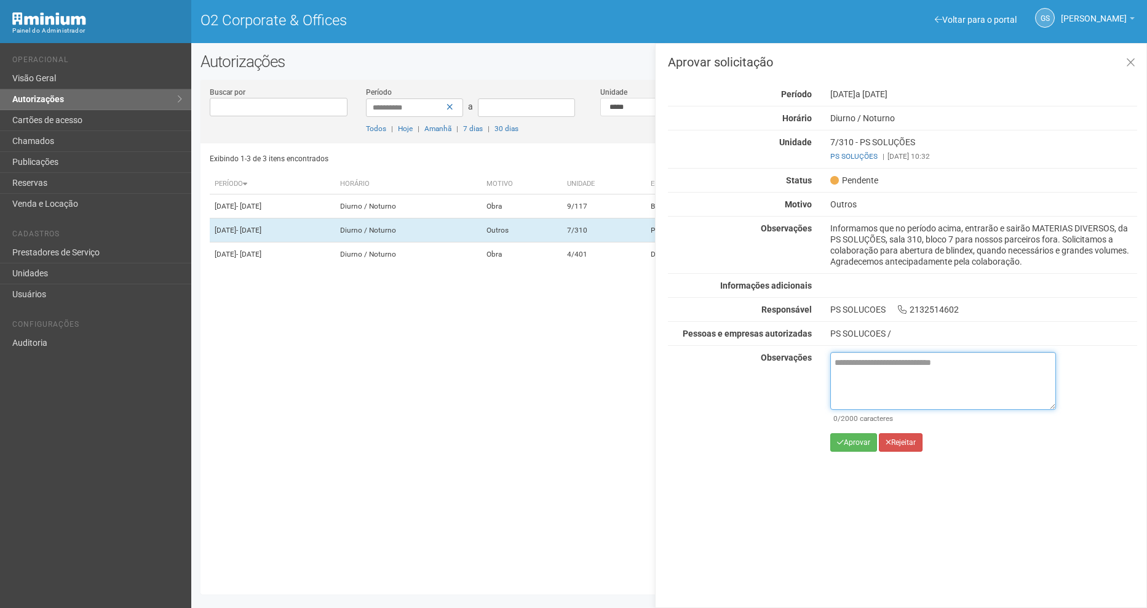
click at [912, 390] on textarea at bounding box center [943, 381] width 226 height 58
paste textarea "**********"
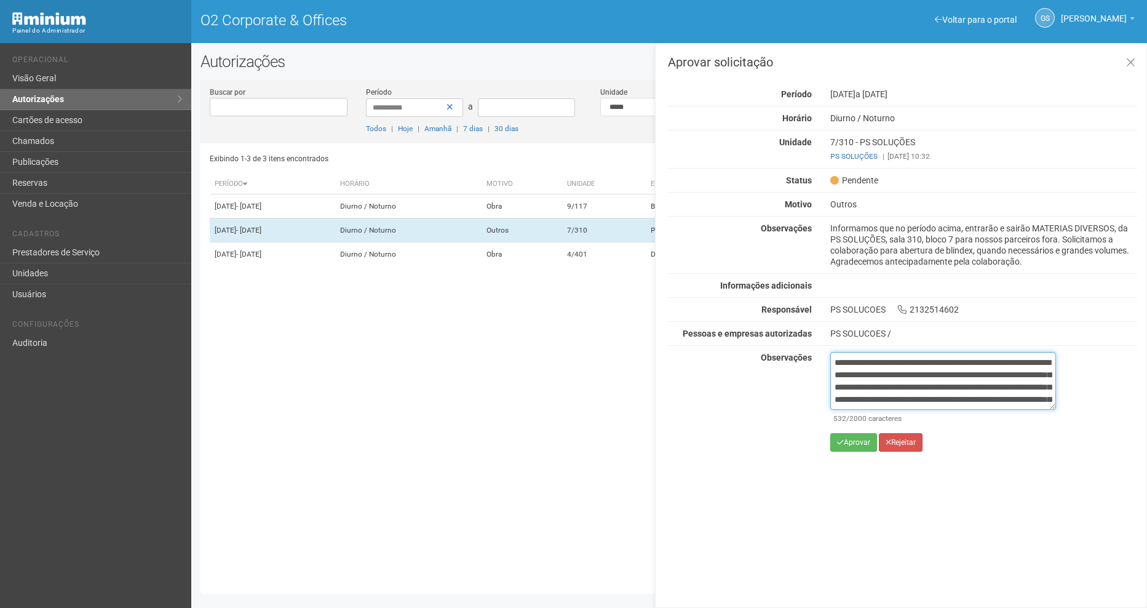
scroll to position [81, 0]
type textarea "**********"
click at [854, 447] on button "Aprovar" at bounding box center [853, 442] width 47 height 18
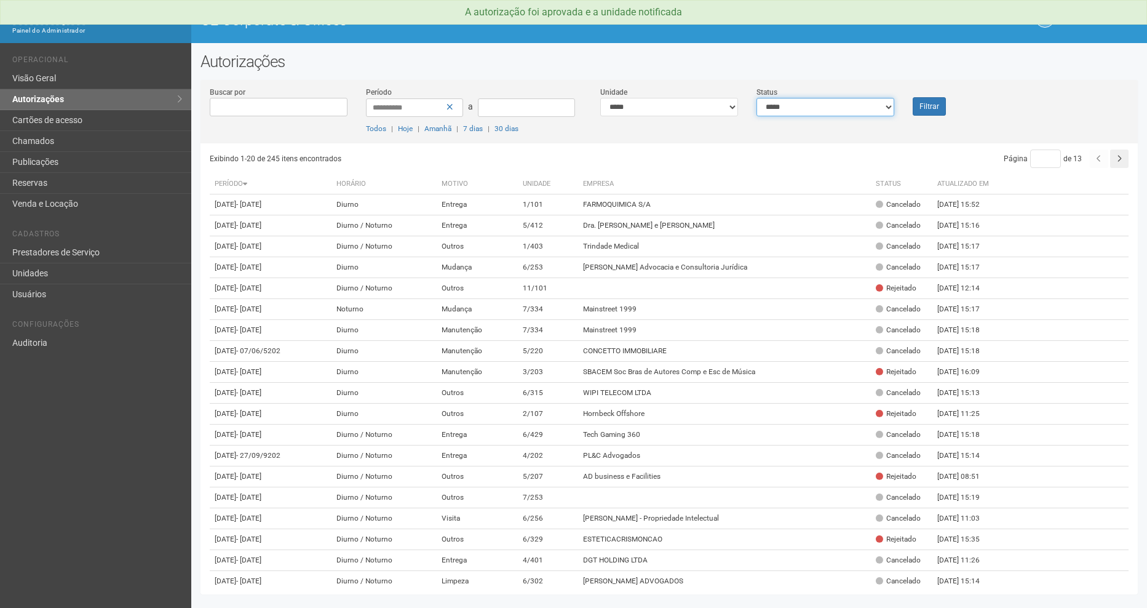
drag, startPoint x: 795, startPoint y: 111, endPoint x: 794, endPoint y: 117, distance: 6.8
click at [795, 111] on select "**********" at bounding box center [826, 107] width 138 height 18
select select "*"
click at [757, 98] on select "**********" at bounding box center [826, 107] width 138 height 18
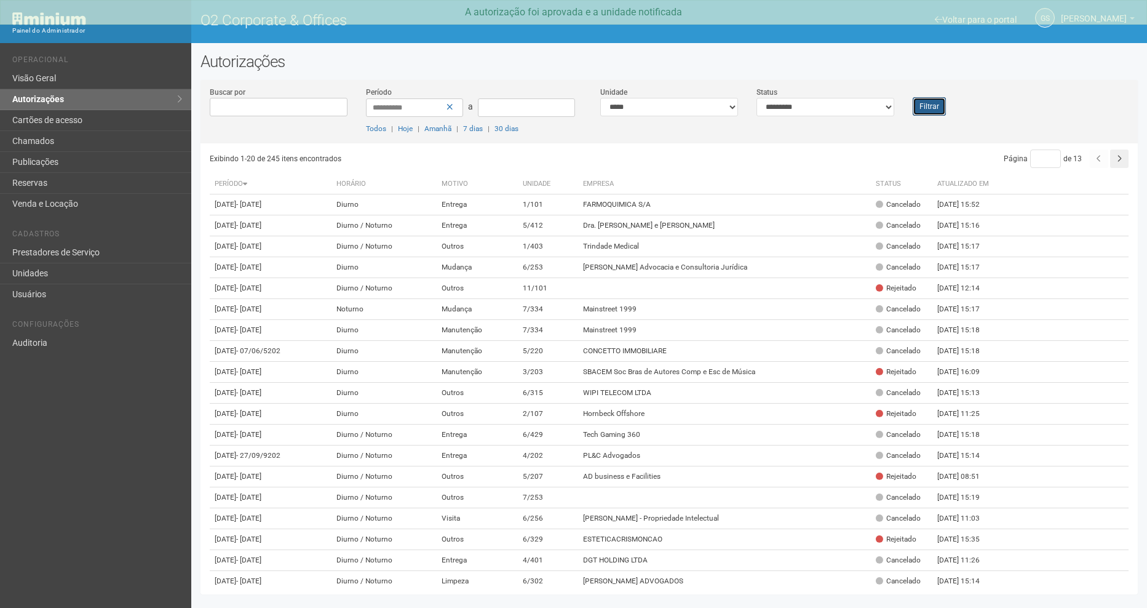
click at [920, 109] on button "Filtrar" at bounding box center [929, 106] width 33 height 18
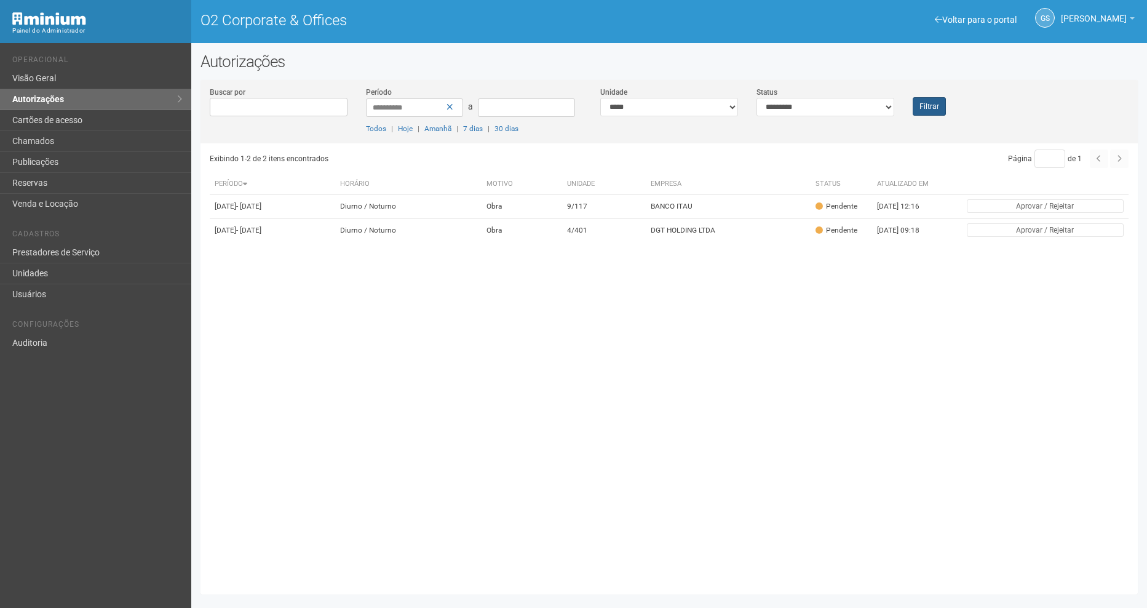
drag, startPoint x: 931, startPoint y: 119, endPoint x: 933, endPoint y: 98, distance: 21.6
click at [931, 119] on div "**********" at bounding box center [670, 114] width 938 height 57
click at [933, 89] on div "Filtrar" at bounding box center [943, 101] width 78 height 30
click at [926, 113] on button "Filtrar" at bounding box center [929, 106] width 33 height 18
click at [925, 104] on button "Filtrar" at bounding box center [929, 106] width 33 height 18
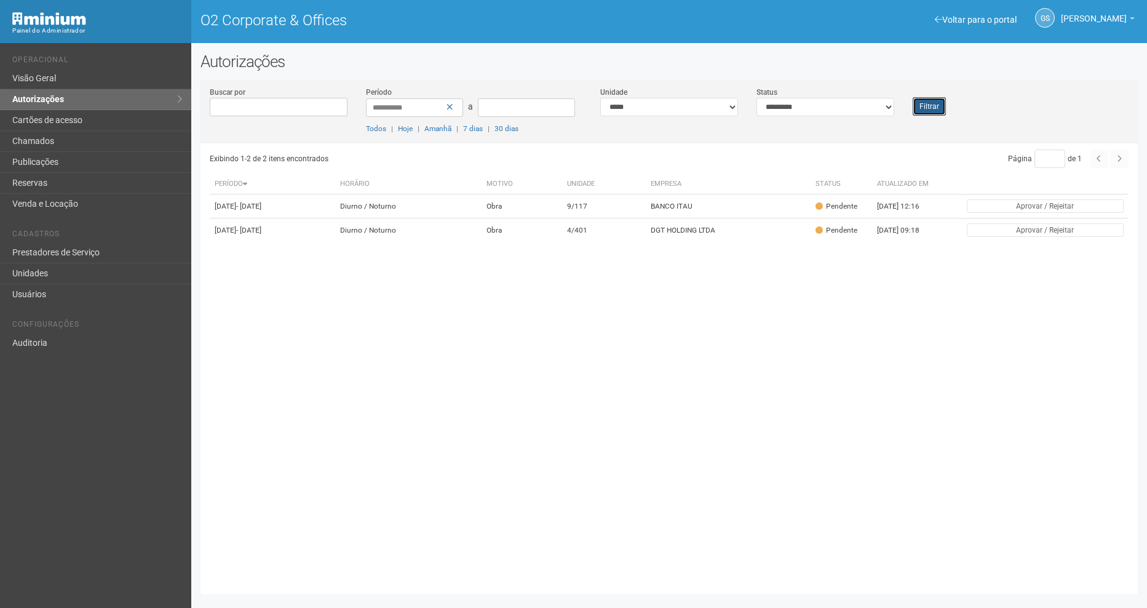
click at [943, 109] on button "Filtrar" at bounding box center [929, 106] width 33 height 18
